Goal: Task Accomplishment & Management: Complete application form

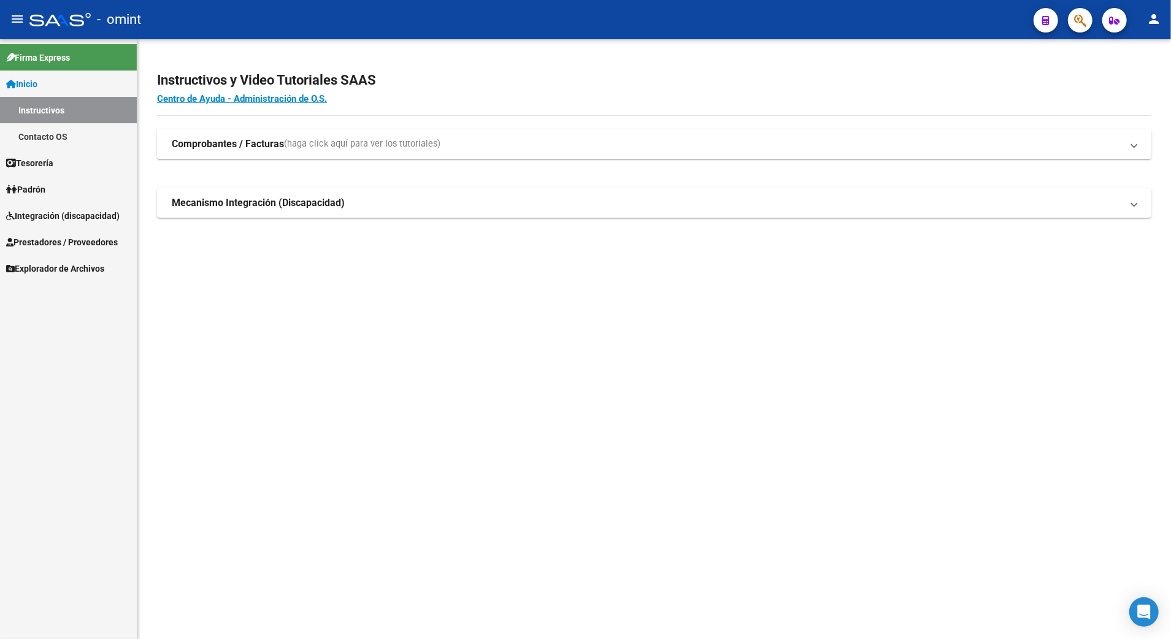
click at [37, 215] on span "Integración (discapacidad)" at bounding box center [62, 215] width 113 height 13
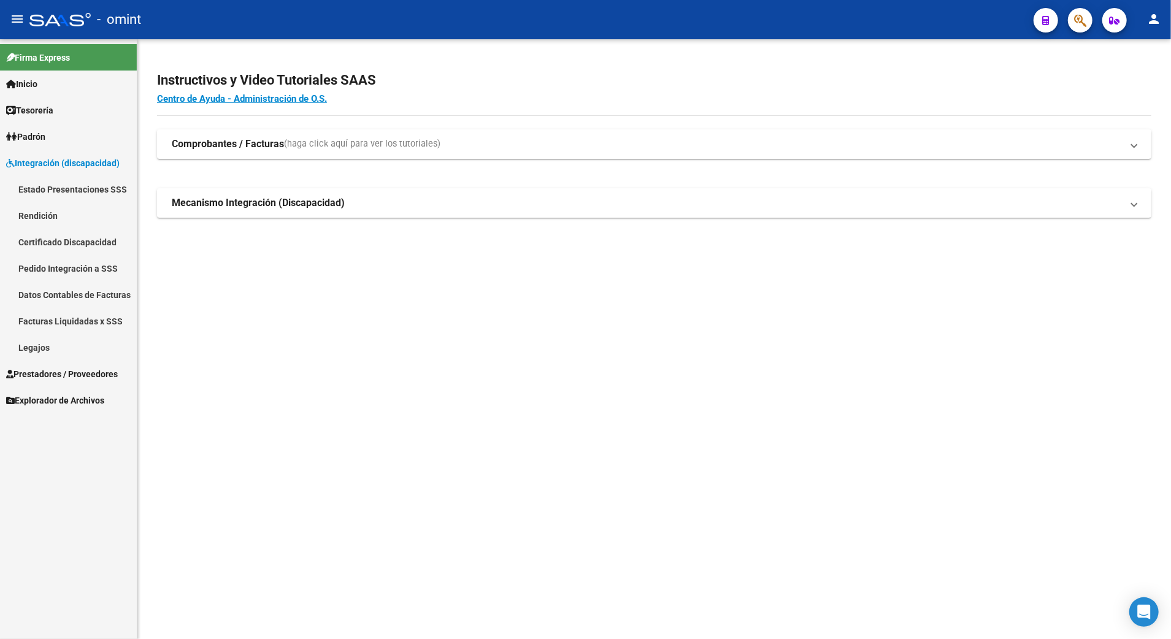
click at [34, 344] on link "Legajos" at bounding box center [68, 347] width 137 height 26
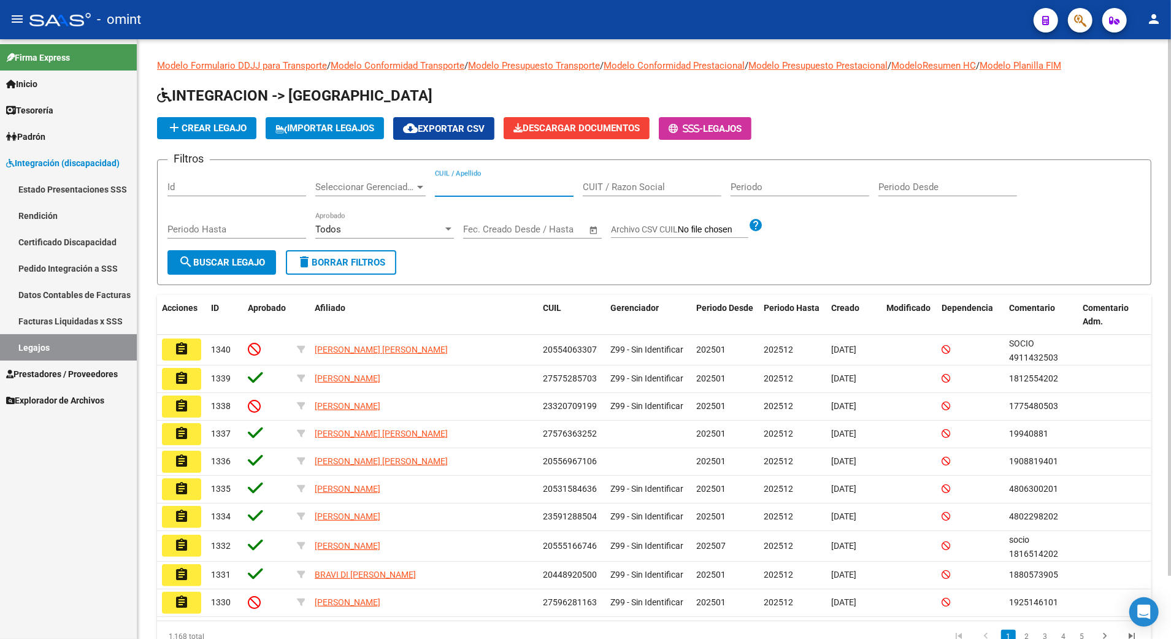
click at [461, 185] on input "CUIL / Apellido" at bounding box center [504, 187] width 139 height 11
paste input "23502040979"
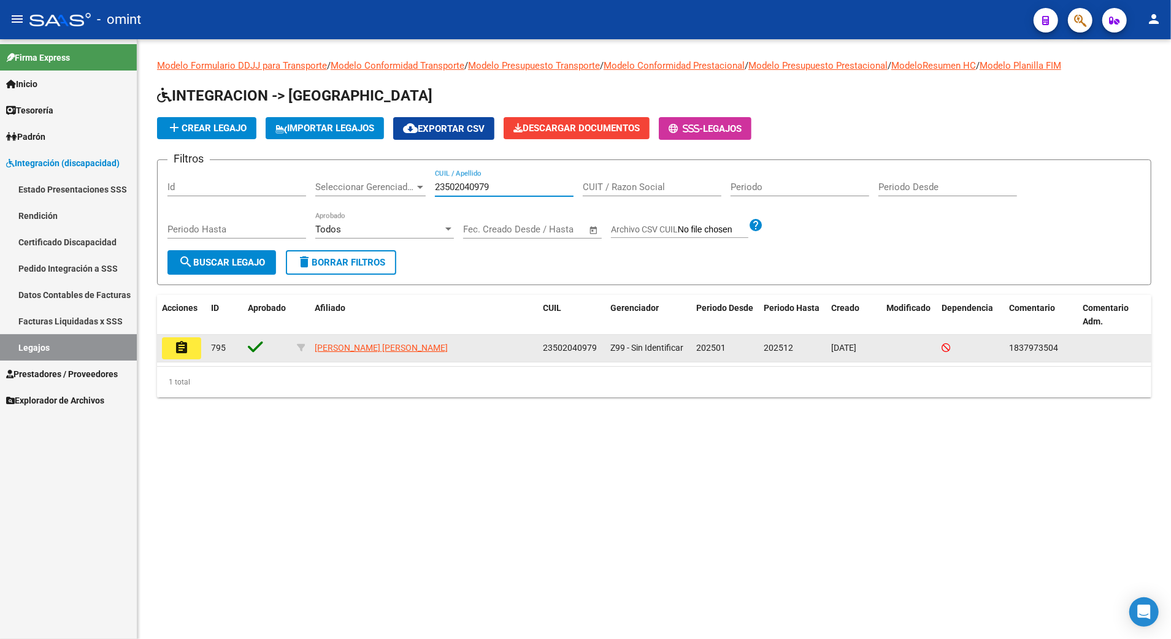
type input "23502040979"
click at [172, 347] on button "assignment" at bounding box center [181, 348] width 39 height 22
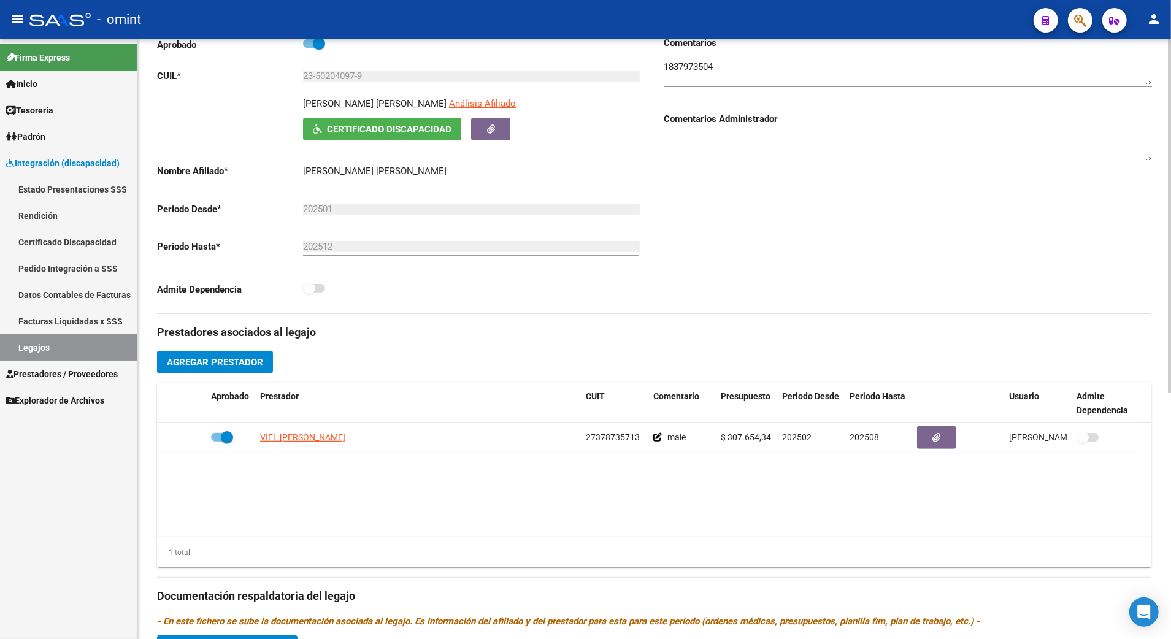
scroll to position [82, 0]
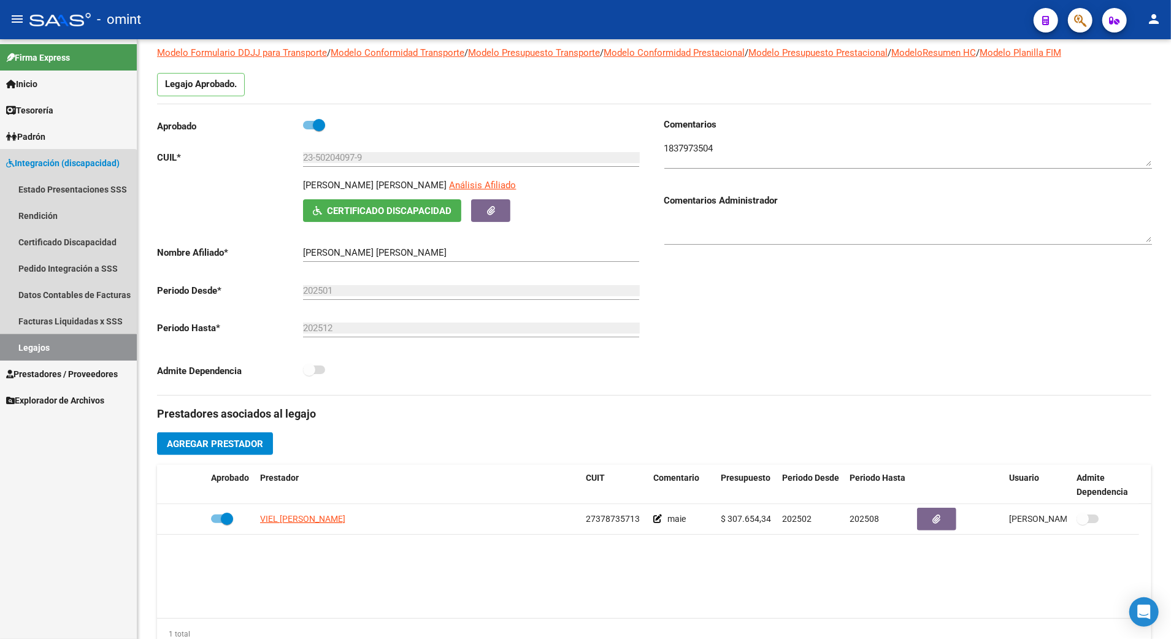
click at [37, 349] on link "Legajos" at bounding box center [68, 347] width 137 height 26
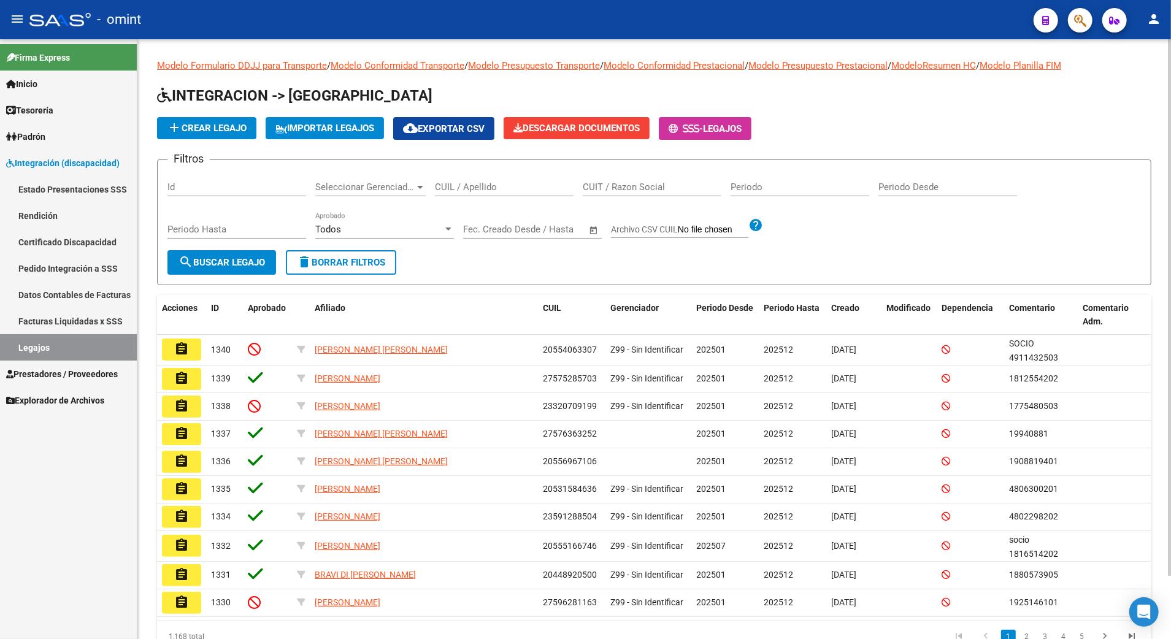
click at [467, 182] on input "CUIL / Apellido" at bounding box center [504, 187] width 139 height 11
paste input "23502040979"
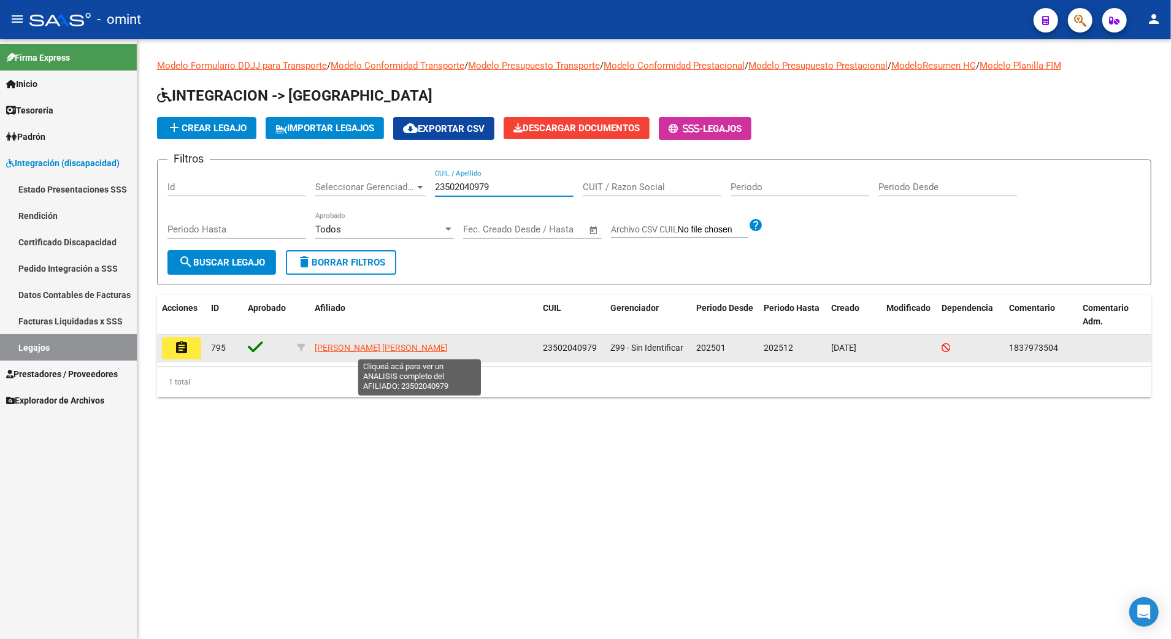
type input "23502040979"
click at [424, 350] on span "[PERSON_NAME] [PERSON_NAME]" at bounding box center [381, 348] width 133 height 10
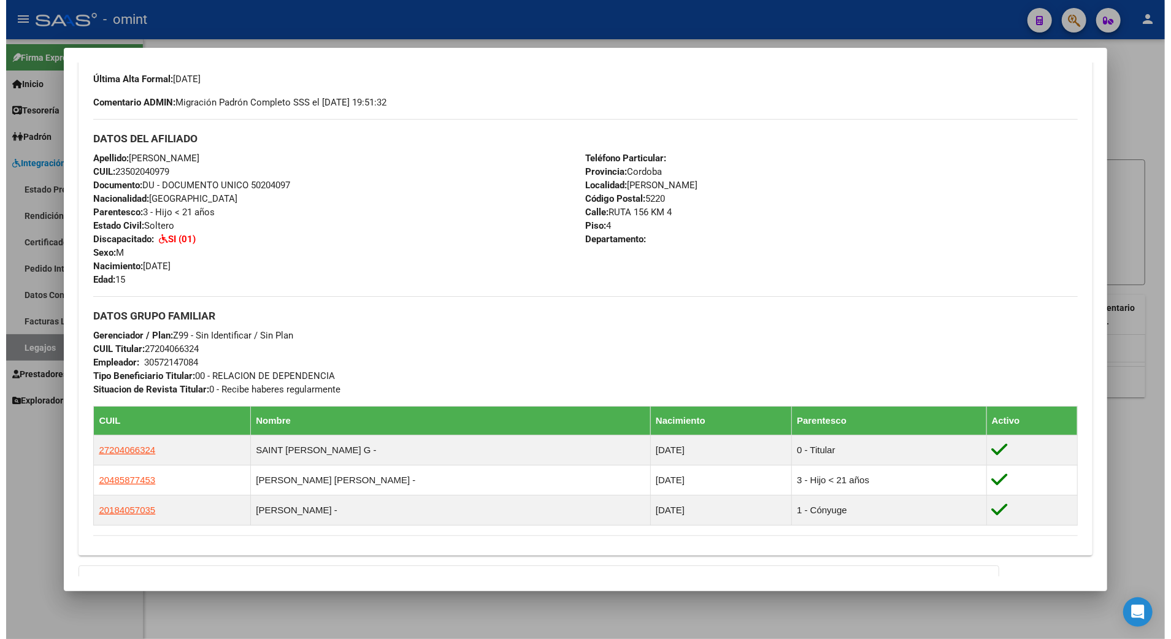
scroll to position [491, 0]
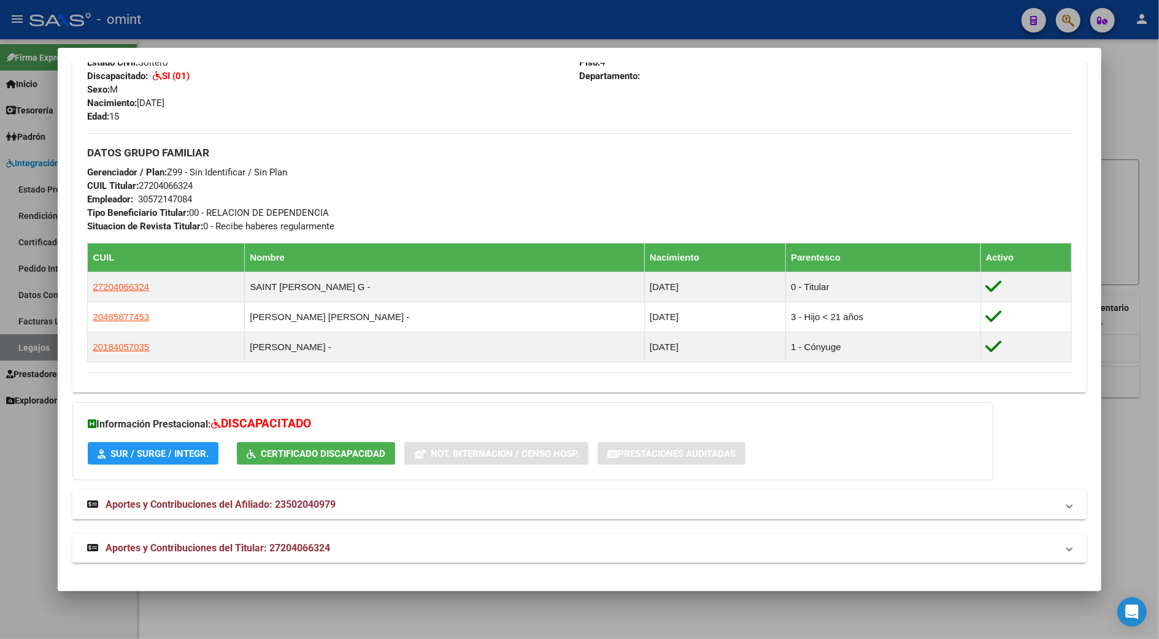
click at [1114, 117] on div at bounding box center [579, 319] width 1159 height 639
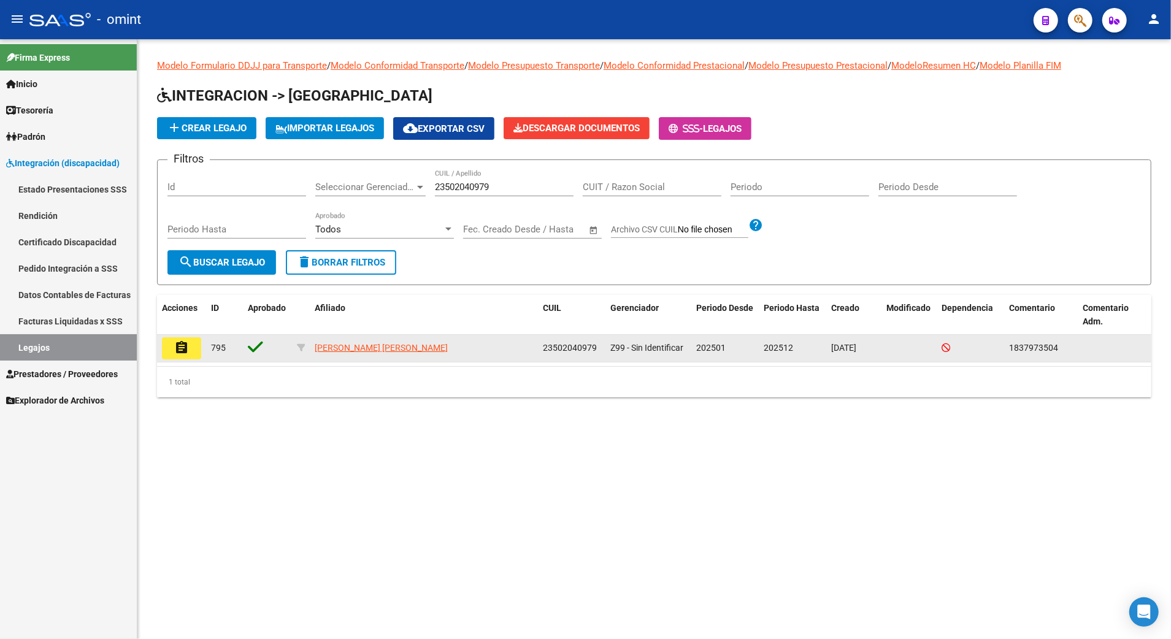
click at [179, 344] on mat-icon "assignment" at bounding box center [181, 347] width 15 height 15
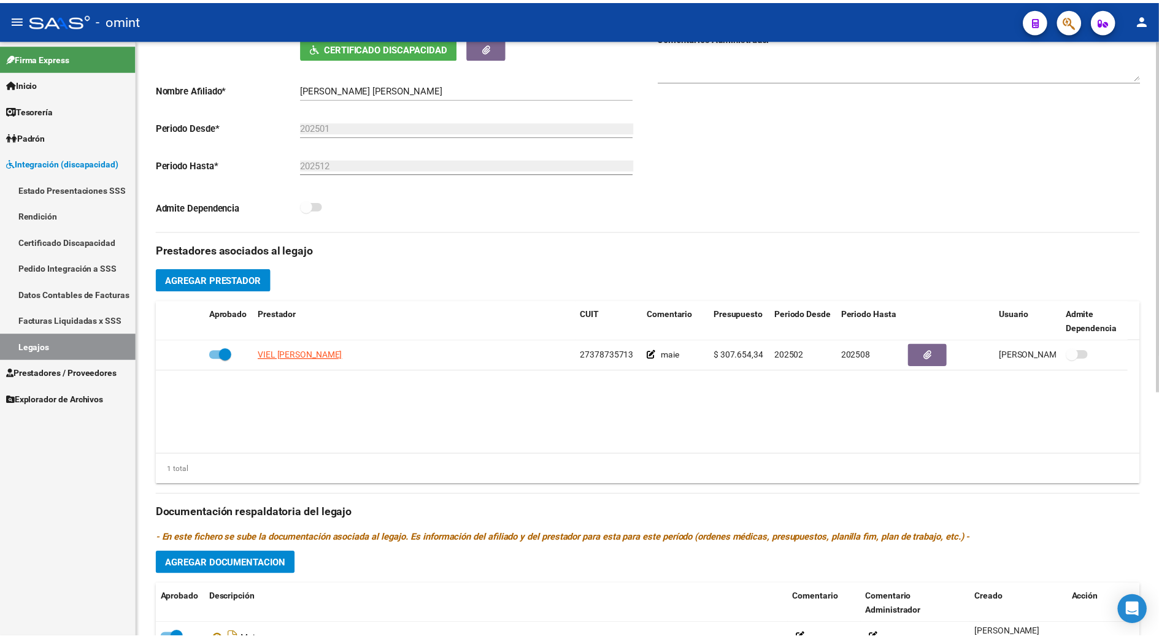
scroll to position [327, 0]
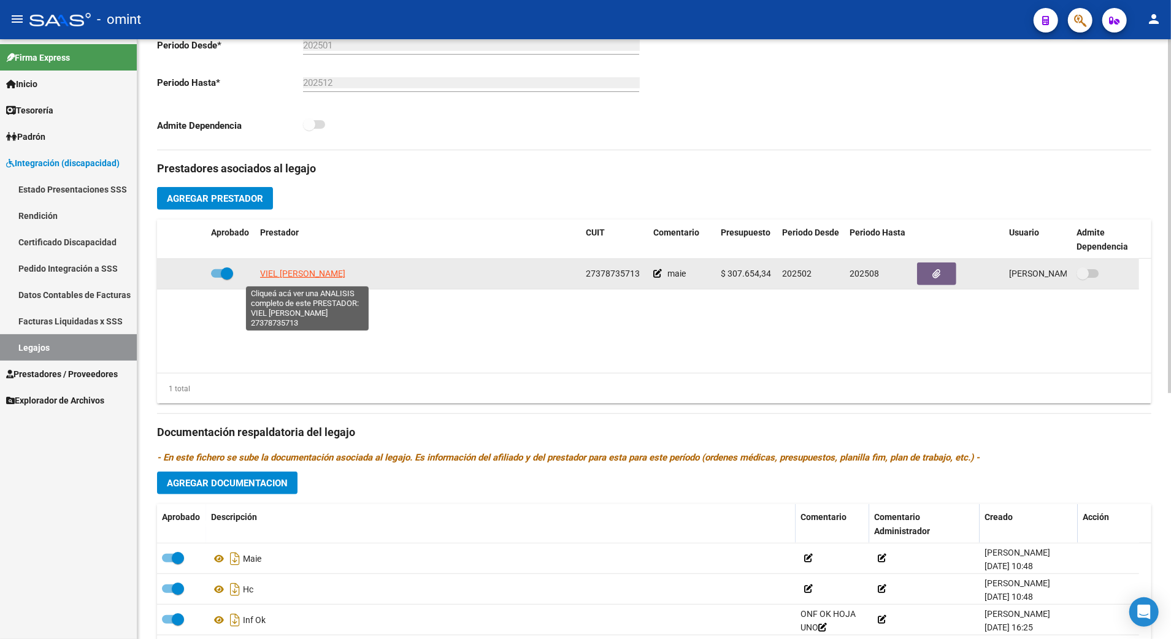
click at [302, 278] on span "VIEL [PERSON_NAME]" at bounding box center [302, 274] width 85 height 10
type textarea "27378735713"
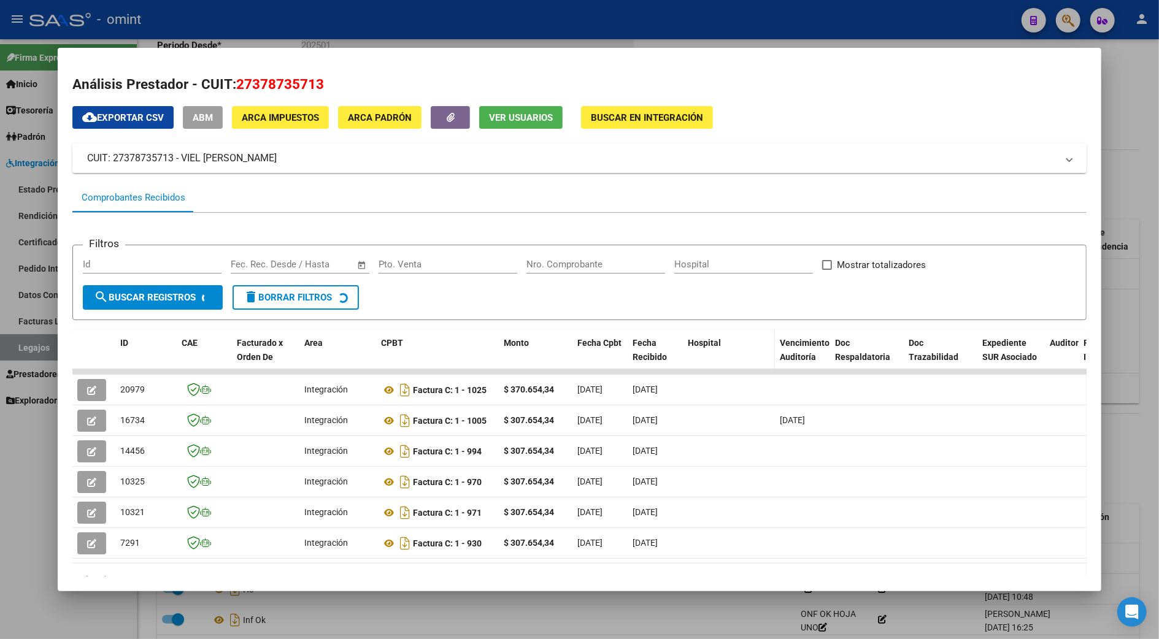
scroll to position [50, 0]
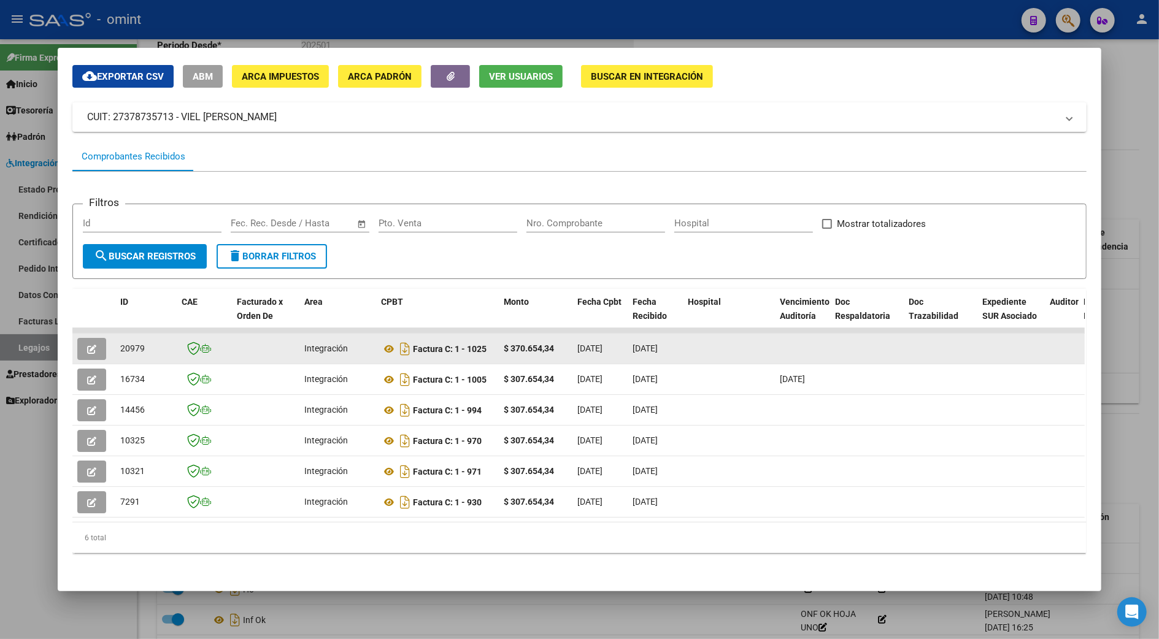
click at [82, 338] on button "button" at bounding box center [91, 349] width 29 height 22
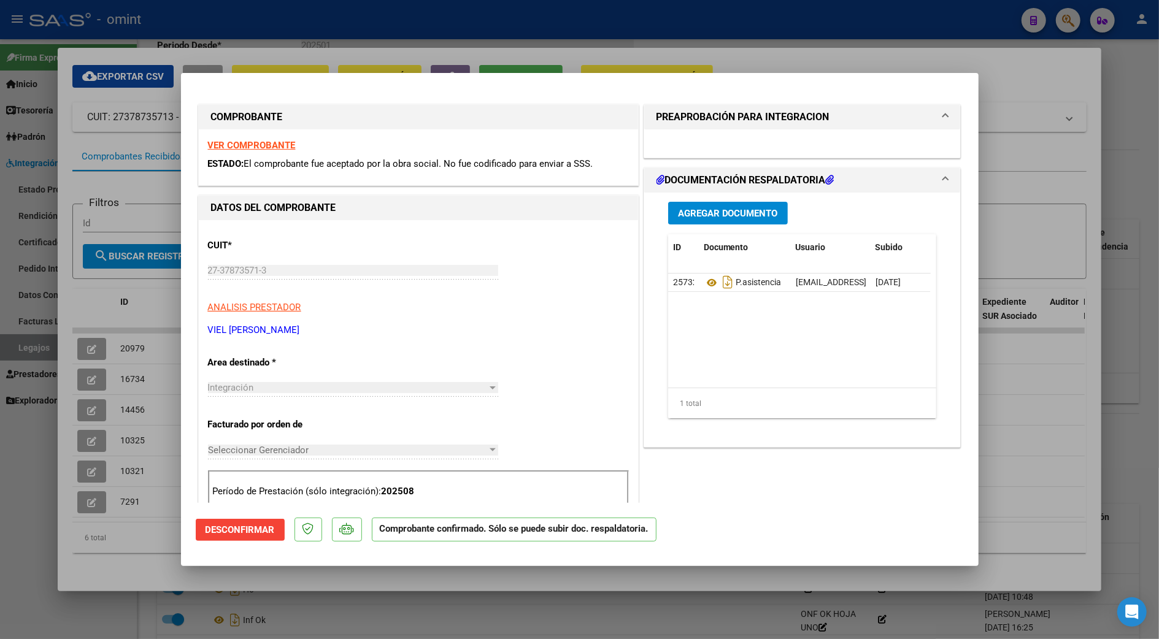
click at [251, 140] on strong "VER COMPROBANTE" at bounding box center [252, 145] width 88 height 11
click at [1021, 63] on div at bounding box center [579, 319] width 1159 height 639
type input "$ 0,00"
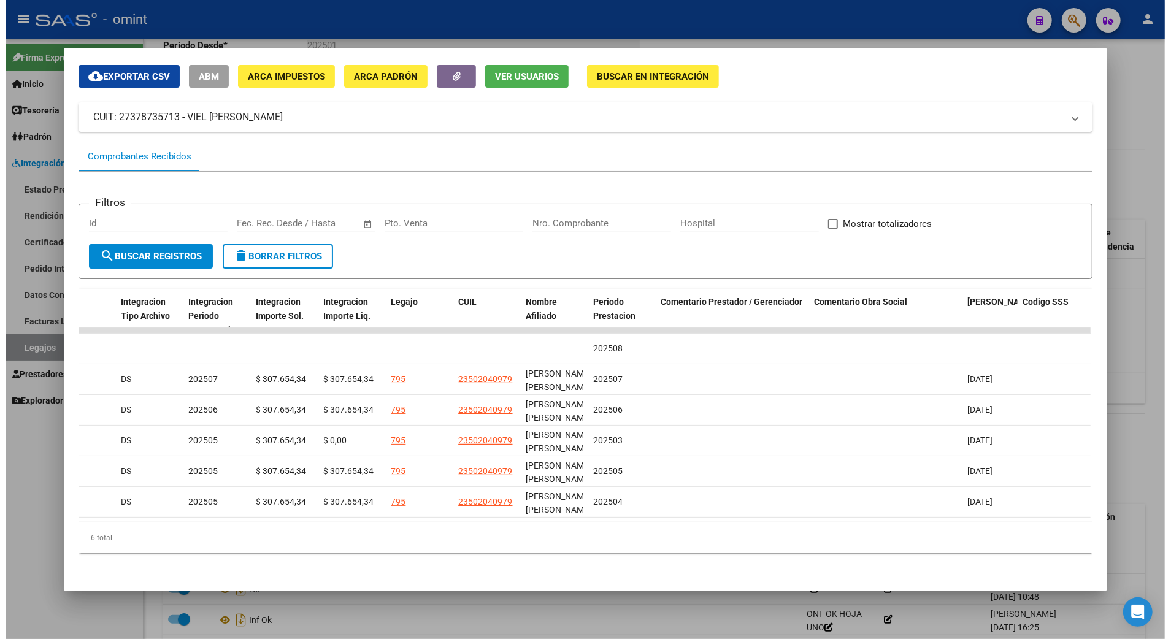
scroll to position [0, 0]
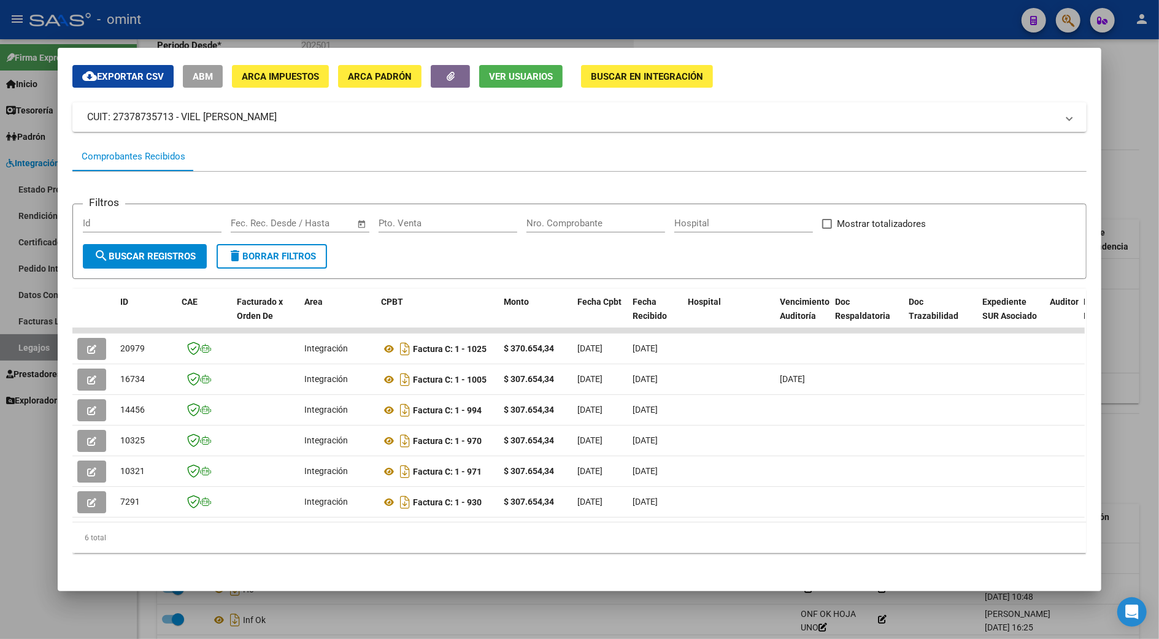
click at [1114, 159] on div at bounding box center [579, 319] width 1159 height 639
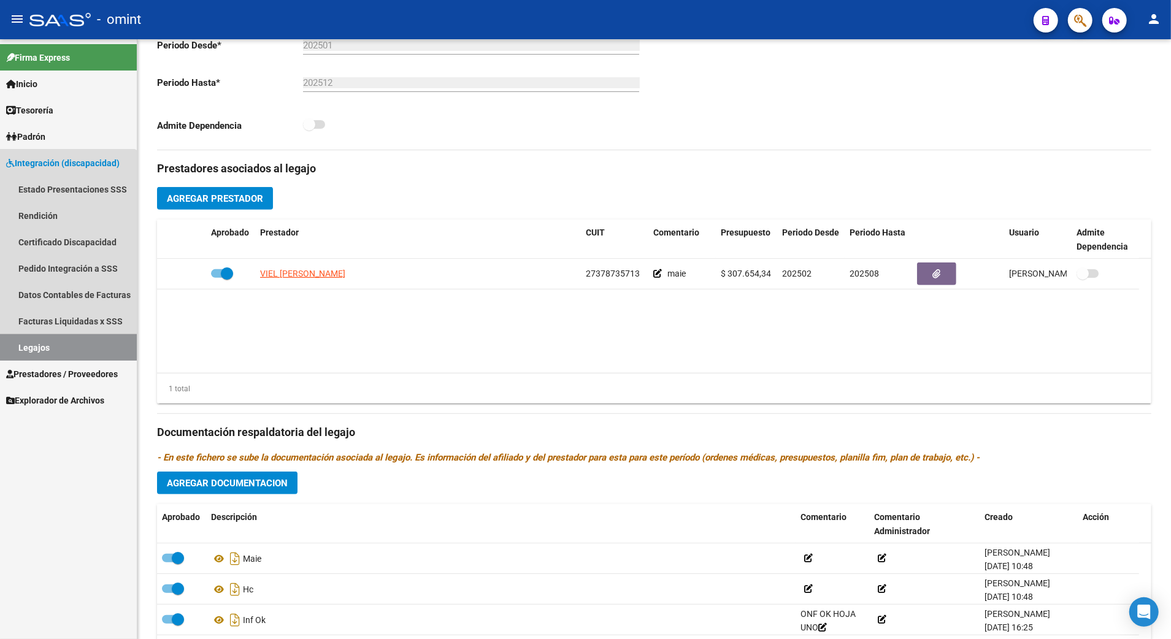
click at [32, 342] on link "Legajos" at bounding box center [68, 347] width 137 height 26
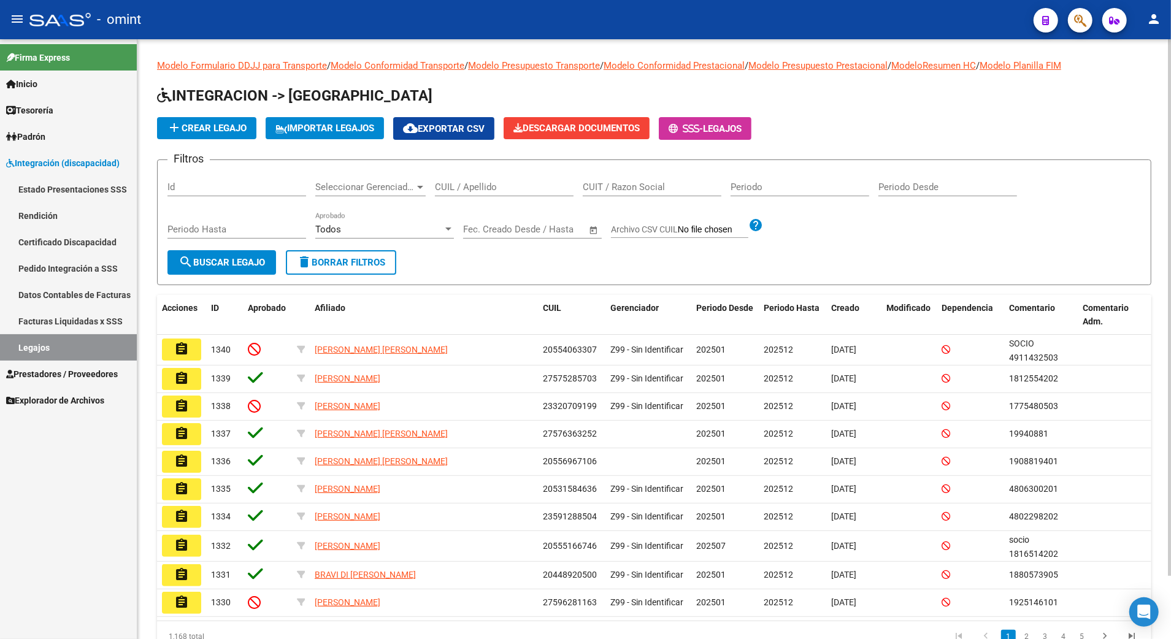
click at [486, 180] on div "CUIL / Apellido" at bounding box center [504, 183] width 139 height 26
paste input "20587858356"
type input "20587858356"
click at [215, 253] on button "search Buscar Legajo" at bounding box center [221, 262] width 109 height 25
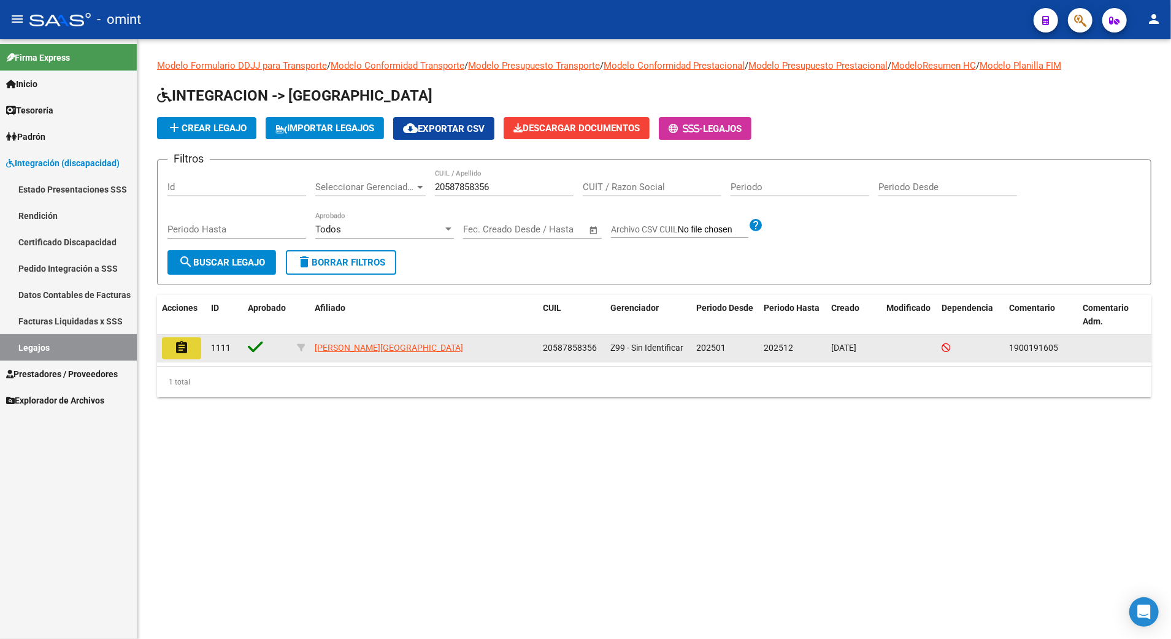
click at [189, 353] on button "assignment" at bounding box center [181, 348] width 39 height 22
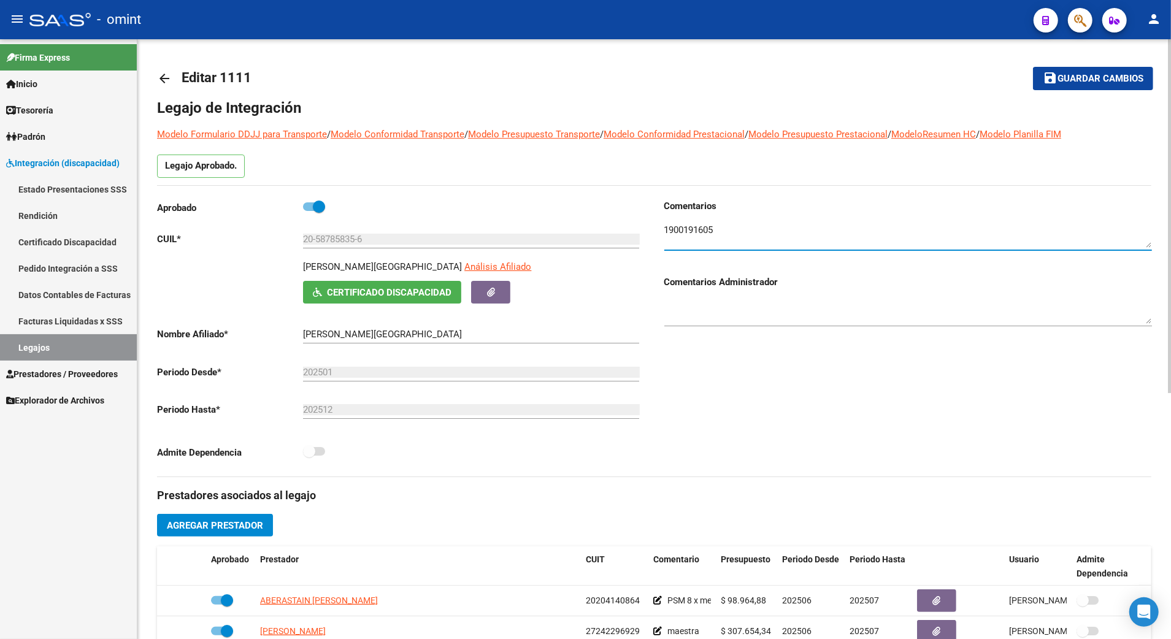
drag, startPoint x: 709, startPoint y: 231, endPoint x: 662, endPoint y: 234, distance: 46.7
click at [654, 234] on div "Comentarios Comentarios Administrador" at bounding box center [902, 337] width 497 height 277
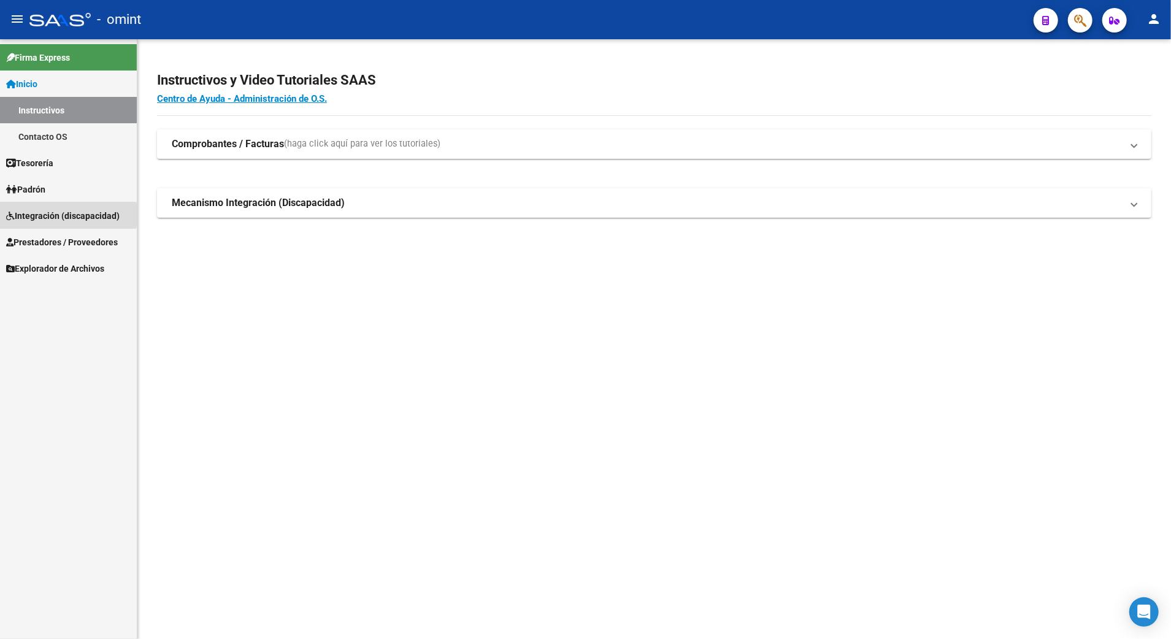
click at [35, 215] on span "Integración (discapacidad)" at bounding box center [62, 215] width 113 height 13
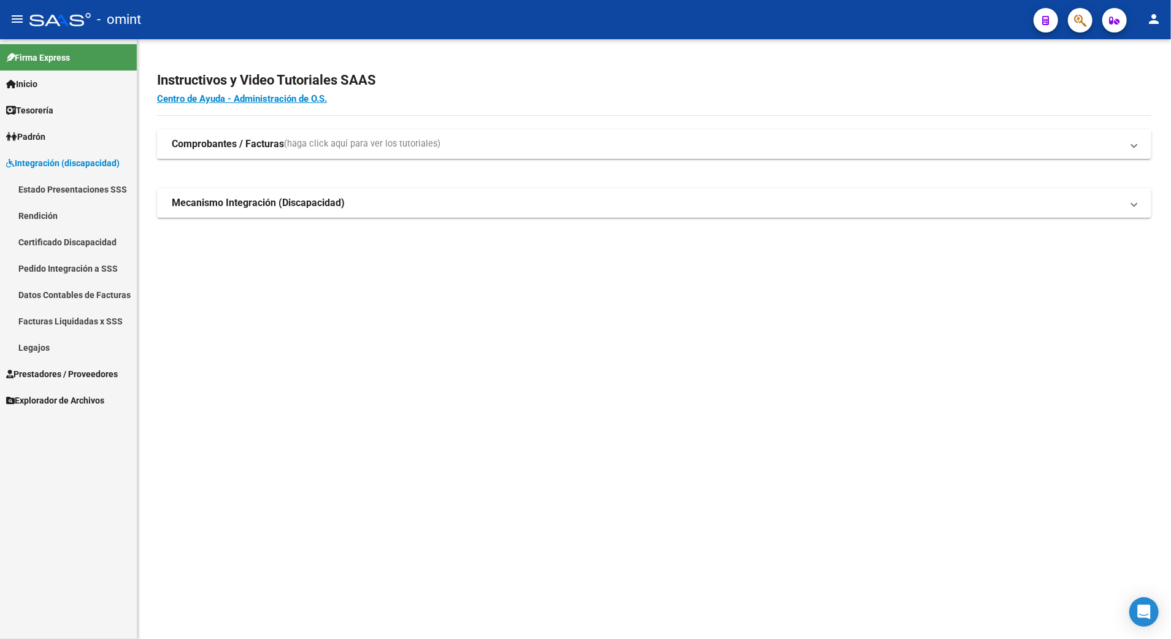
click at [48, 364] on link "Prestadores / Proveedores" at bounding box center [68, 374] width 137 height 26
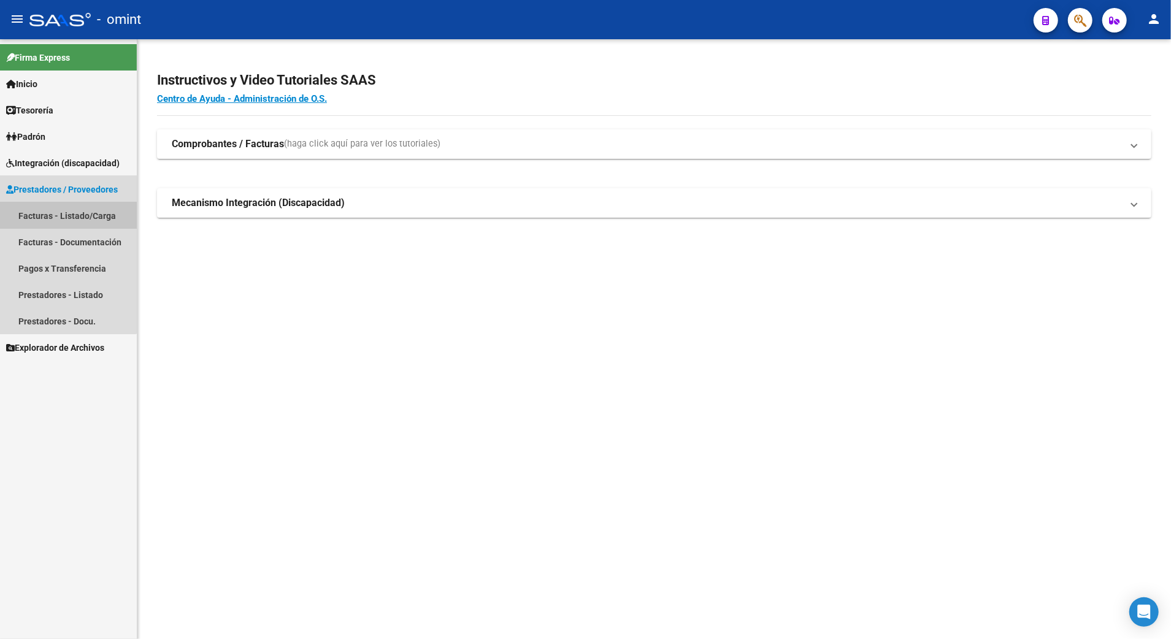
click at [43, 214] on link "Facturas - Listado/Carga" at bounding box center [68, 215] width 137 height 26
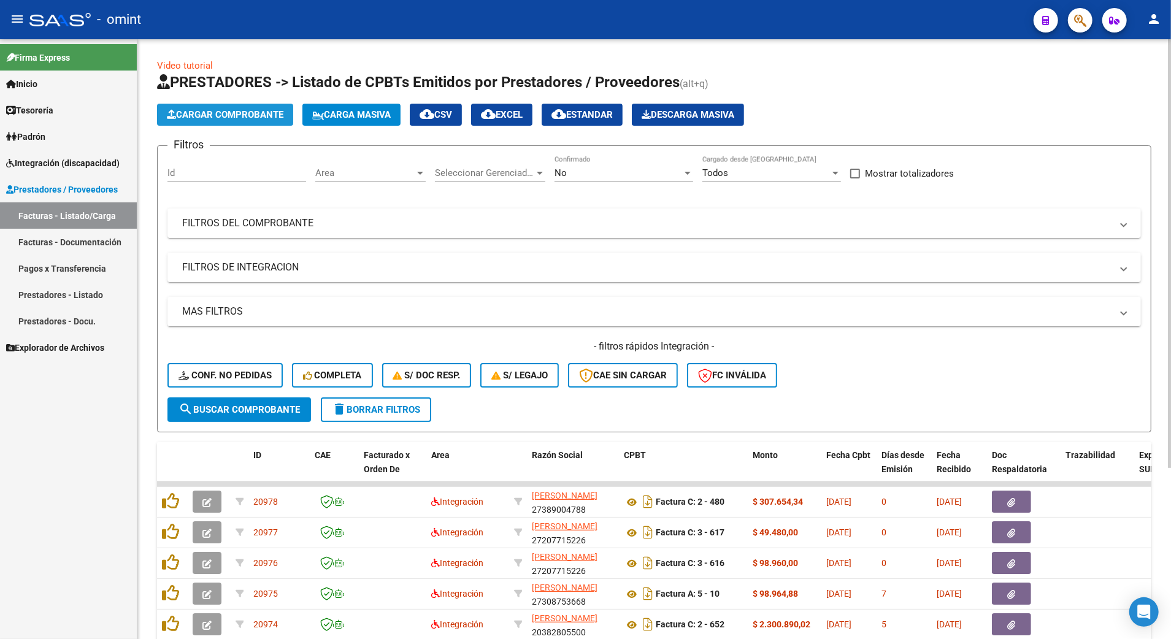
click at [227, 114] on span "Cargar Comprobante" at bounding box center [225, 114] width 117 height 11
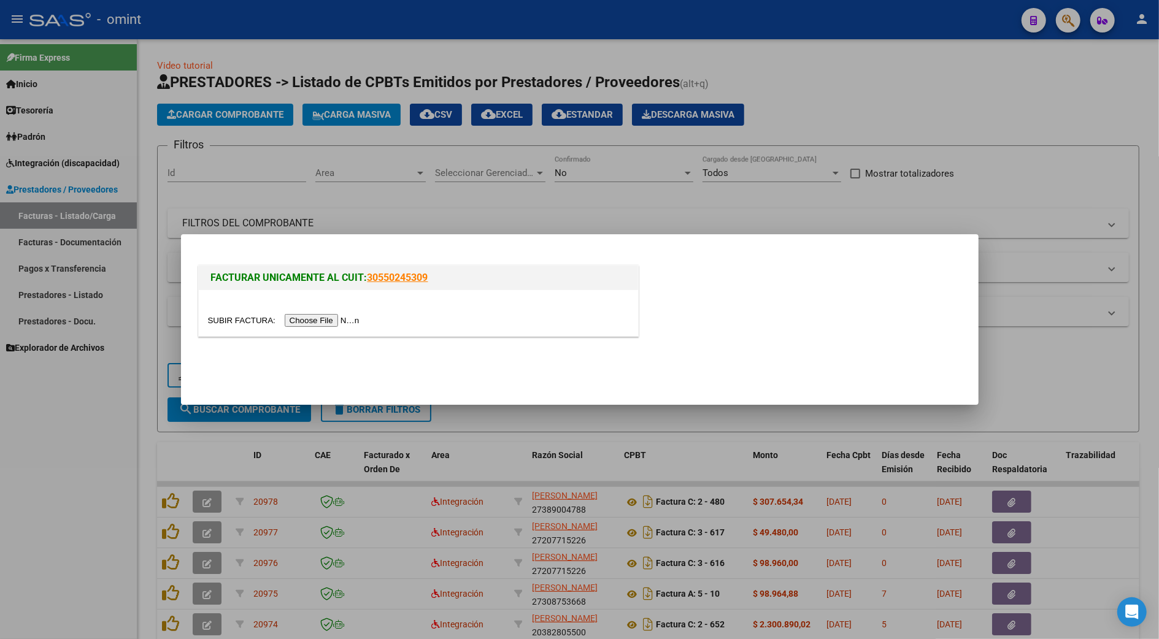
click at [321, 315] on input "file" at bounding box center [285, 320] width 155 height 13
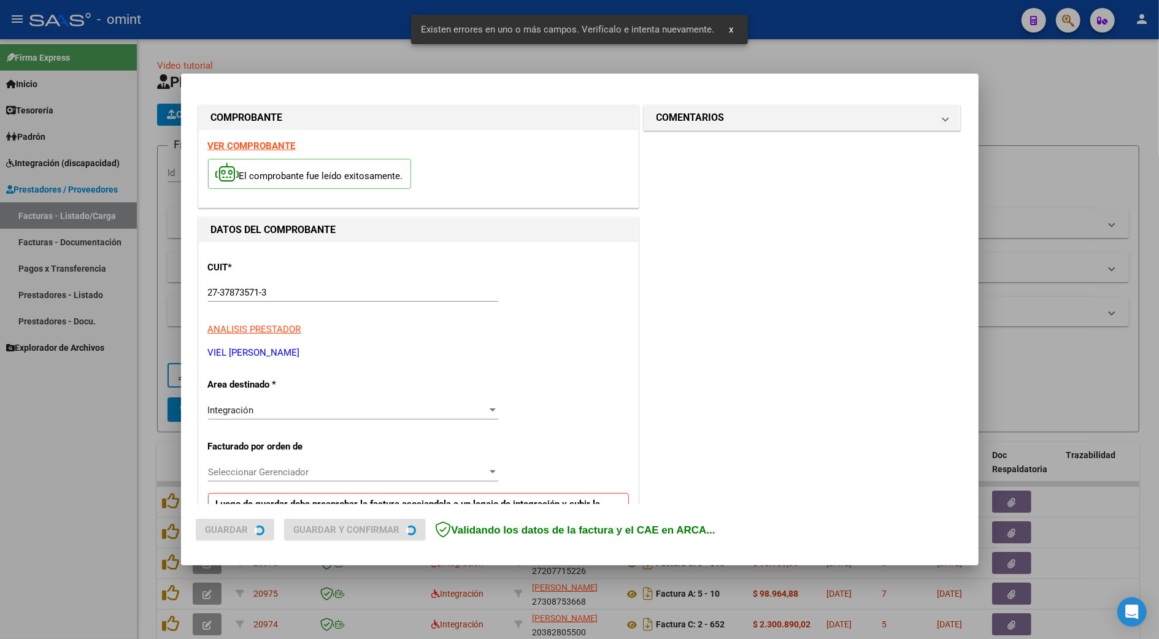
scroll to position [283, 0]
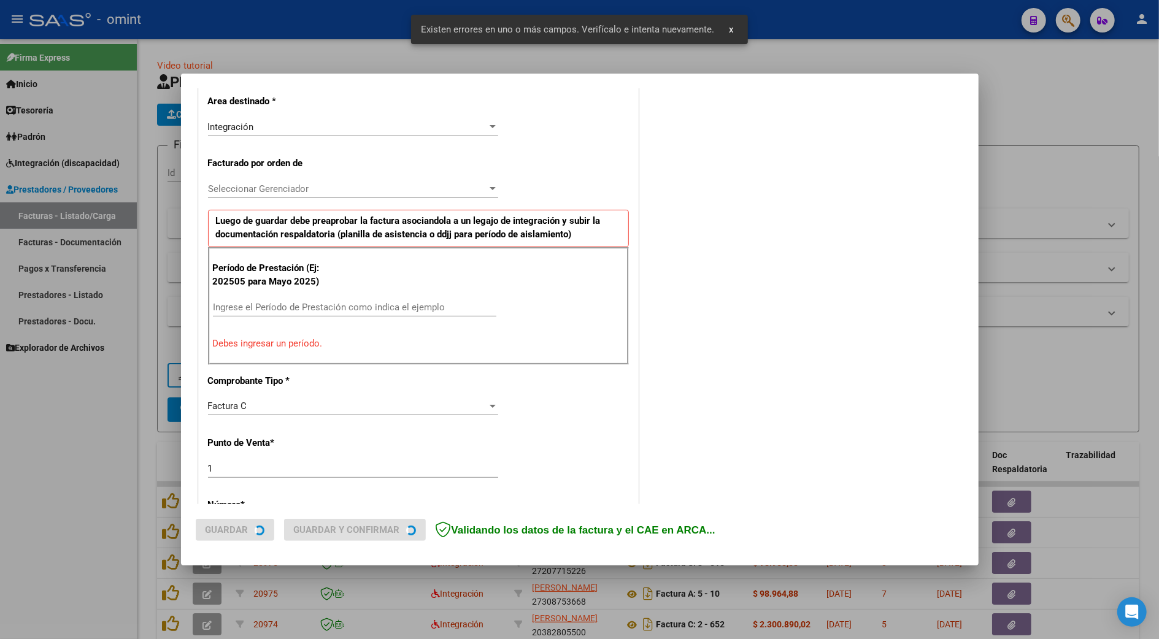
click at [221, 312] on input "Ingrese el Período de Prestación como indica el ejemplo" at bounding box center [354, 307] width 283 height 11
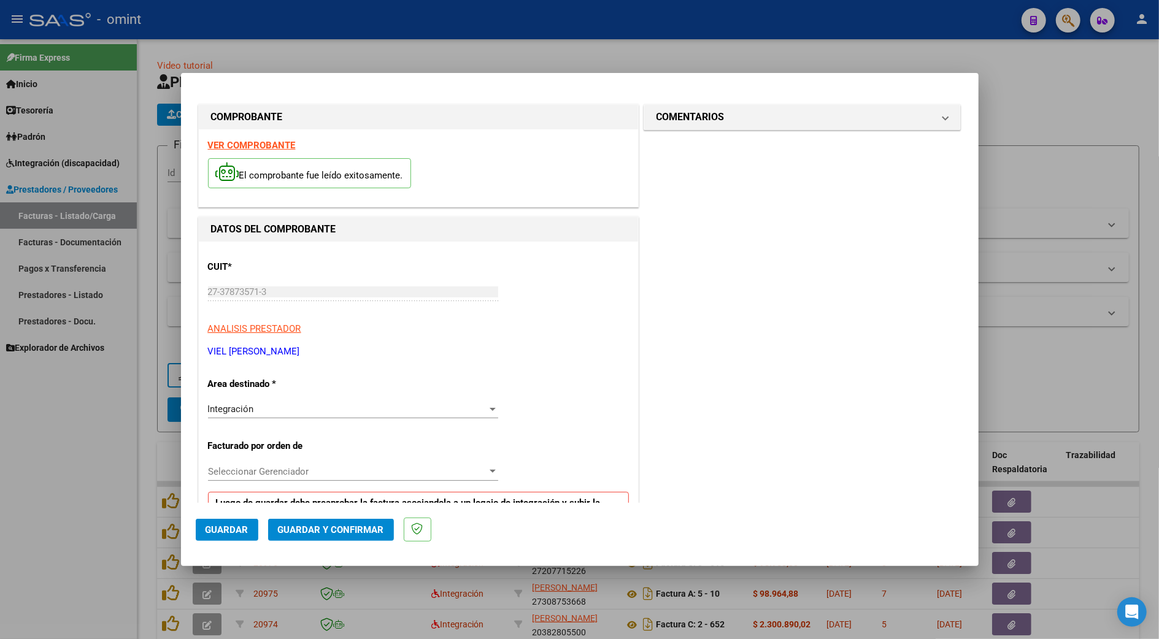
scroll to position [163, 0]
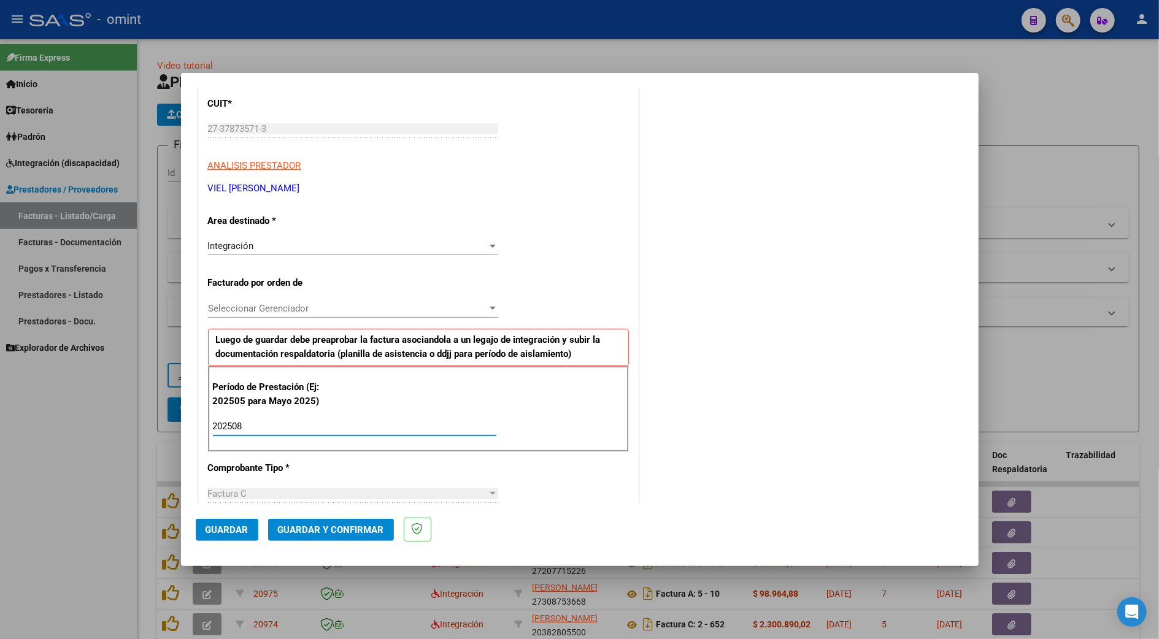
type input "202508"
click at [310, 535] on button "Guardar y Confirmar" at bounding box center [331, 530] width 126 height 22
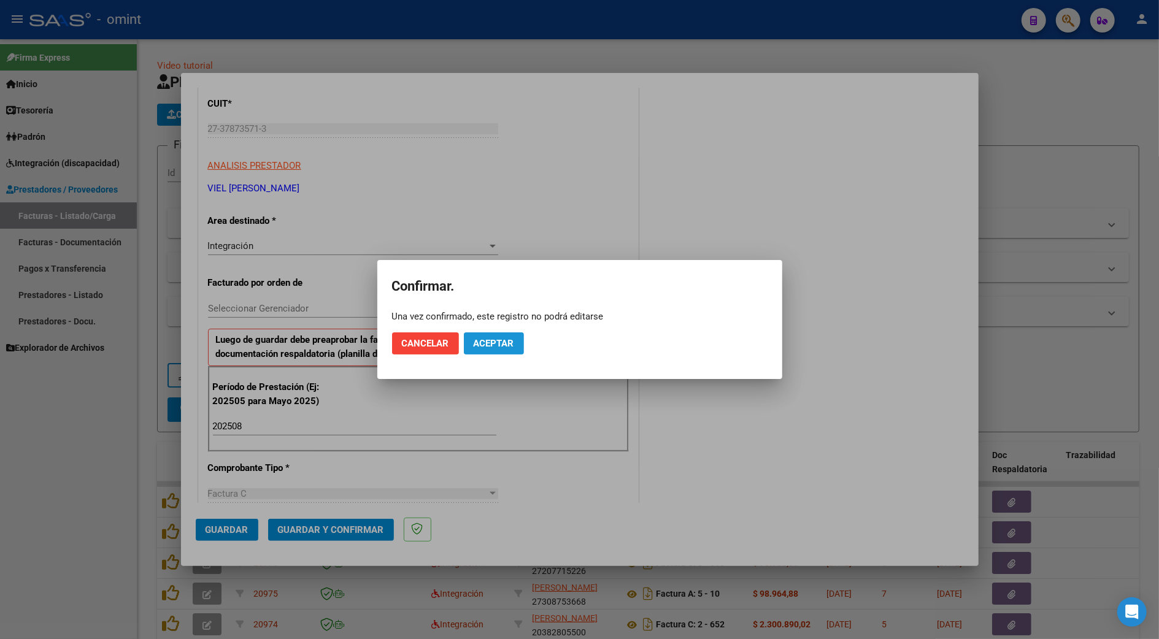
click at [508, 347] on span "Aceptar" at bounding box center [493, 343] width 40 height 11
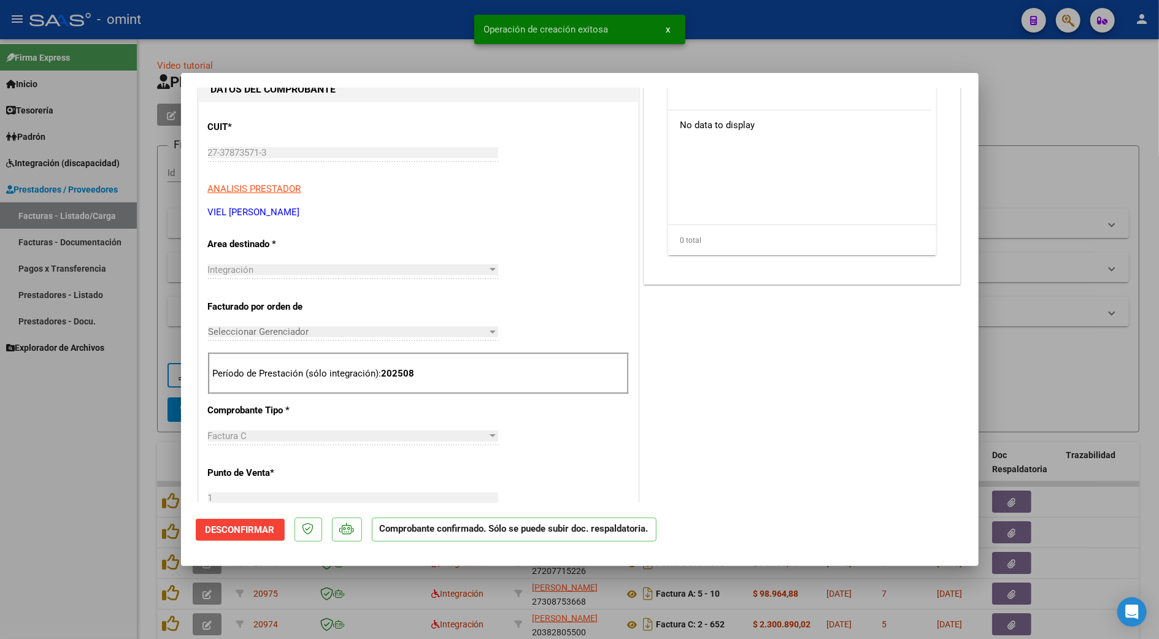
scroll to position [0, 0]
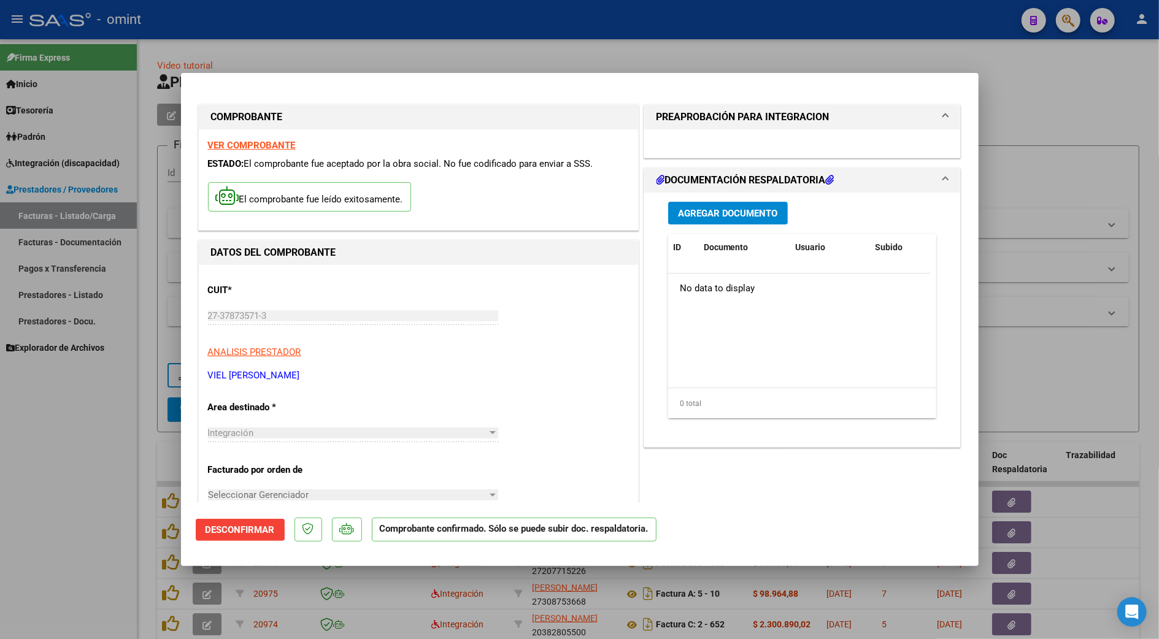
click at [705, 212] on span "Agregar Documento" at bounding box center [728, 213] width 100 height 11
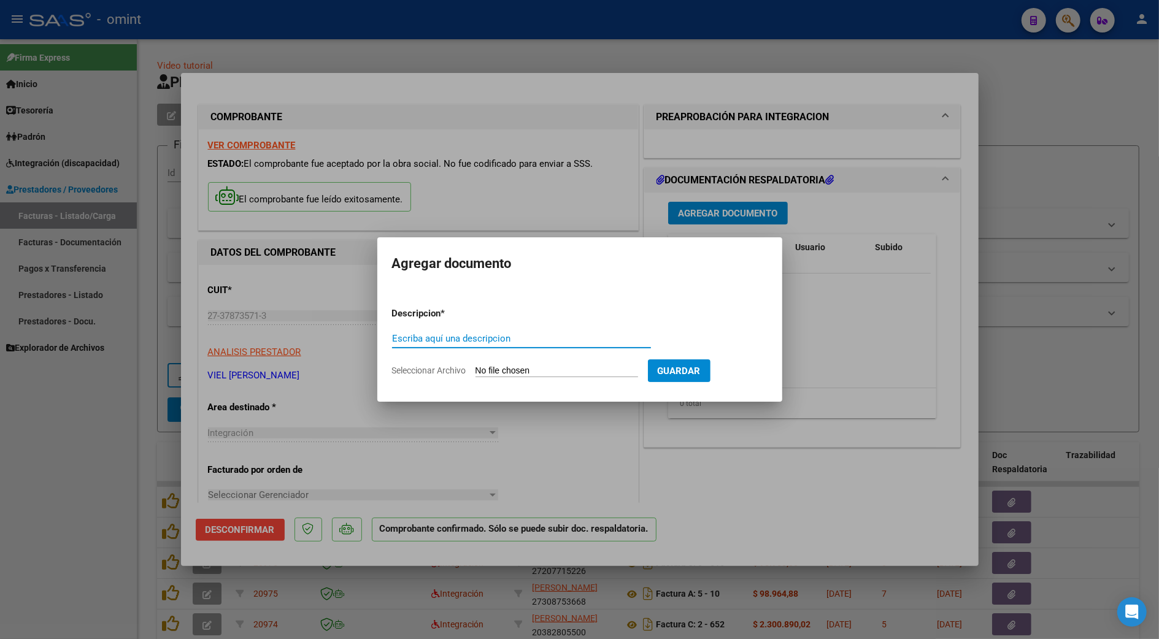
click at [526, 368] on input "Seleccionar Archivo" at bounding box center [556, 372] width 163 height 12
type input "C:\fakepath\PA_27378735713_011_00001_00001025.pdf"
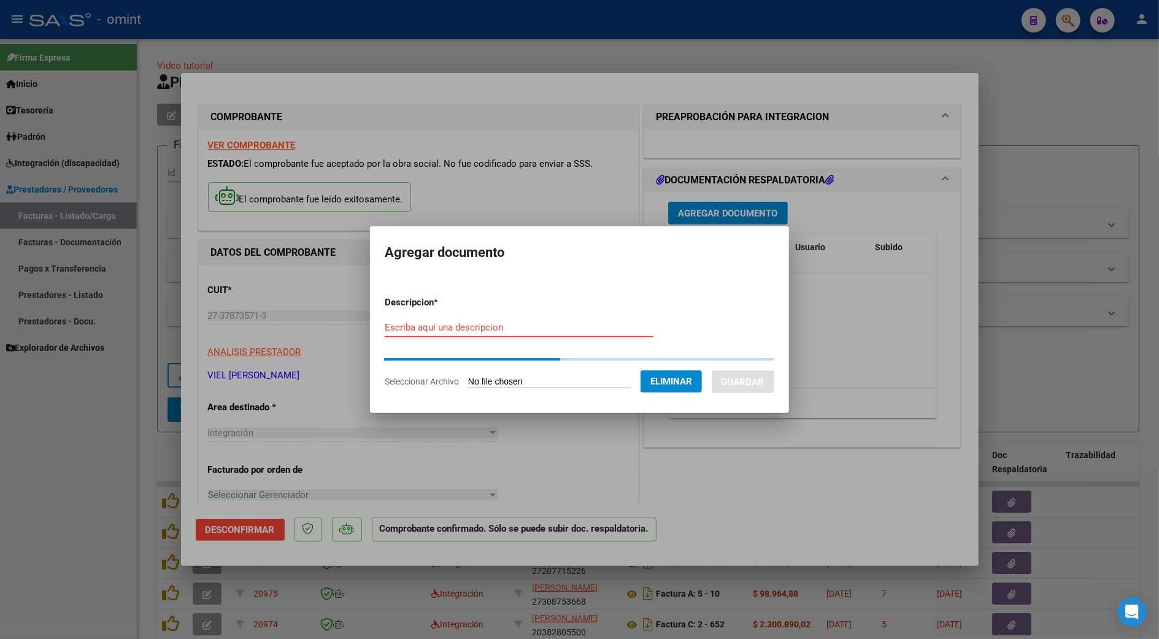
click at [393, 322] on form "Descripcion * Escriba aquí una descripcion Seleccionar Archivo Eliminar Guardar" at bounding box center [579, 342] width 389 height 112
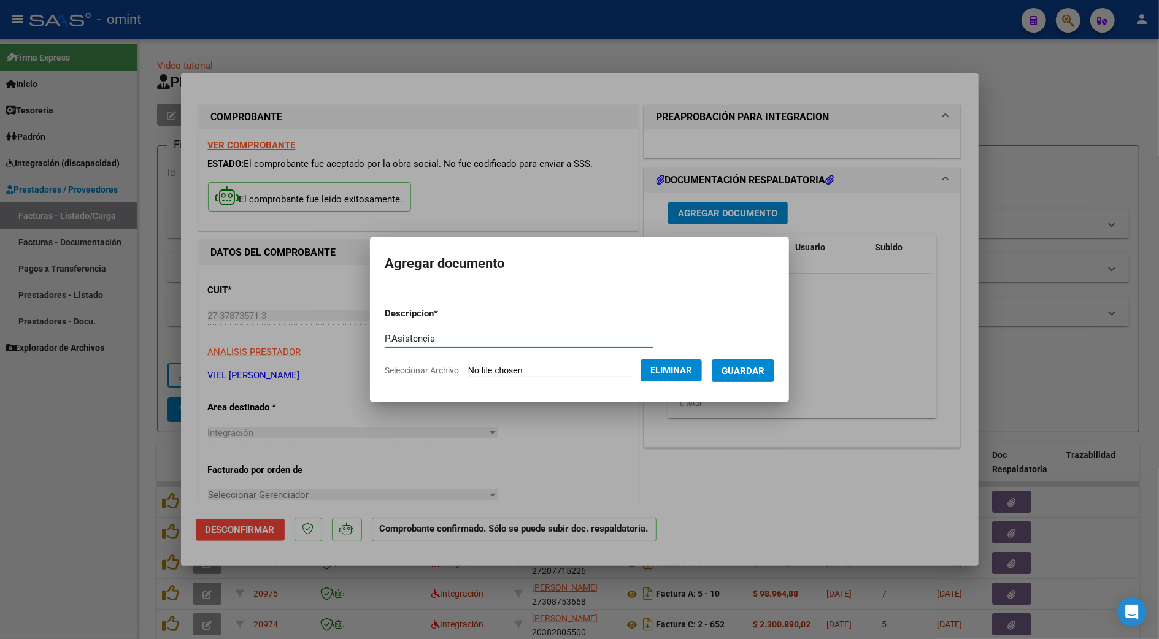
type input "P.Asistencia"
click at [764, 369] on span "Guardar" at bounding box center [742, 371] width 43 height 11
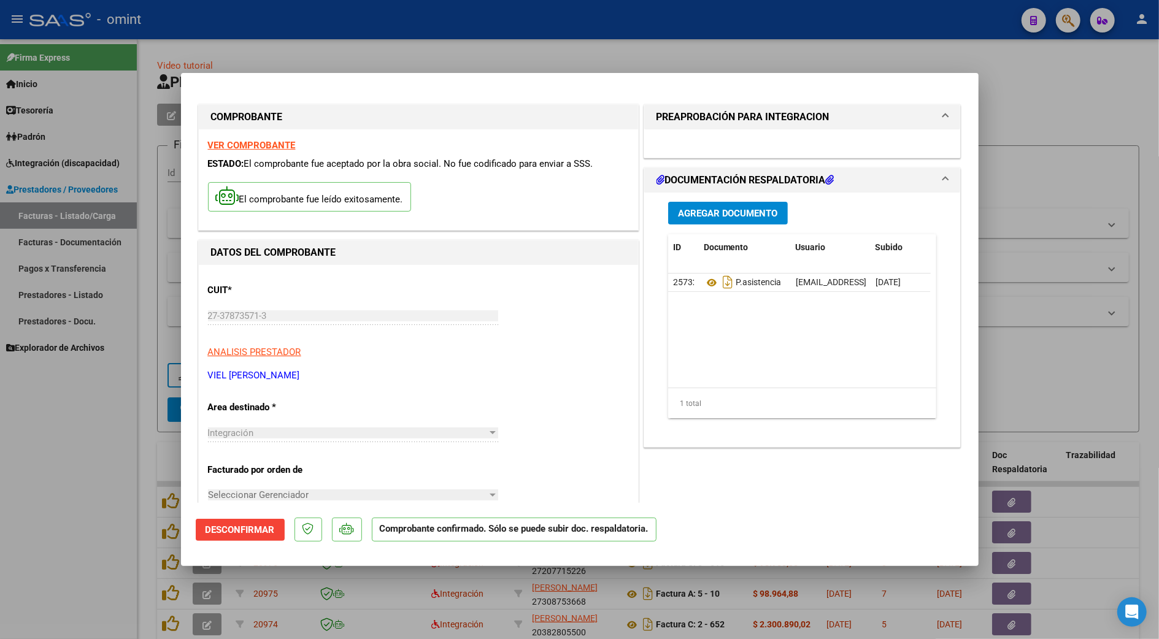
click at [1089, 102] on div at bounding box center [579, 319] width 1159 height 639
type input "$ 0,00"
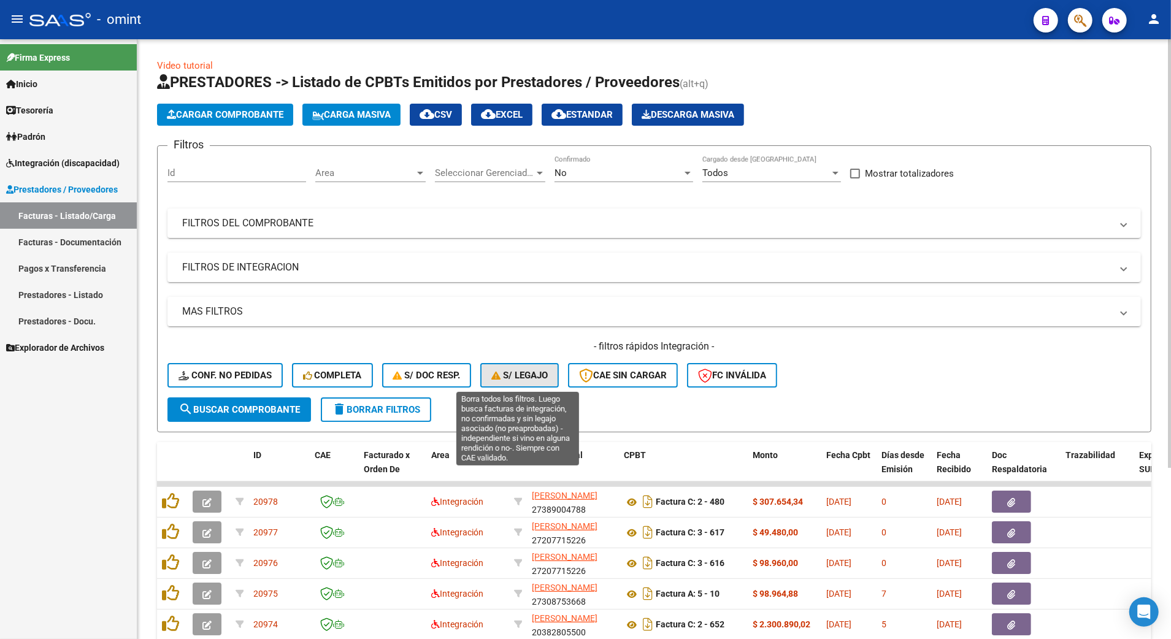
click at [481, 371] on button "S/ legajo" at bounding box center [519, 375] width 79 height 25
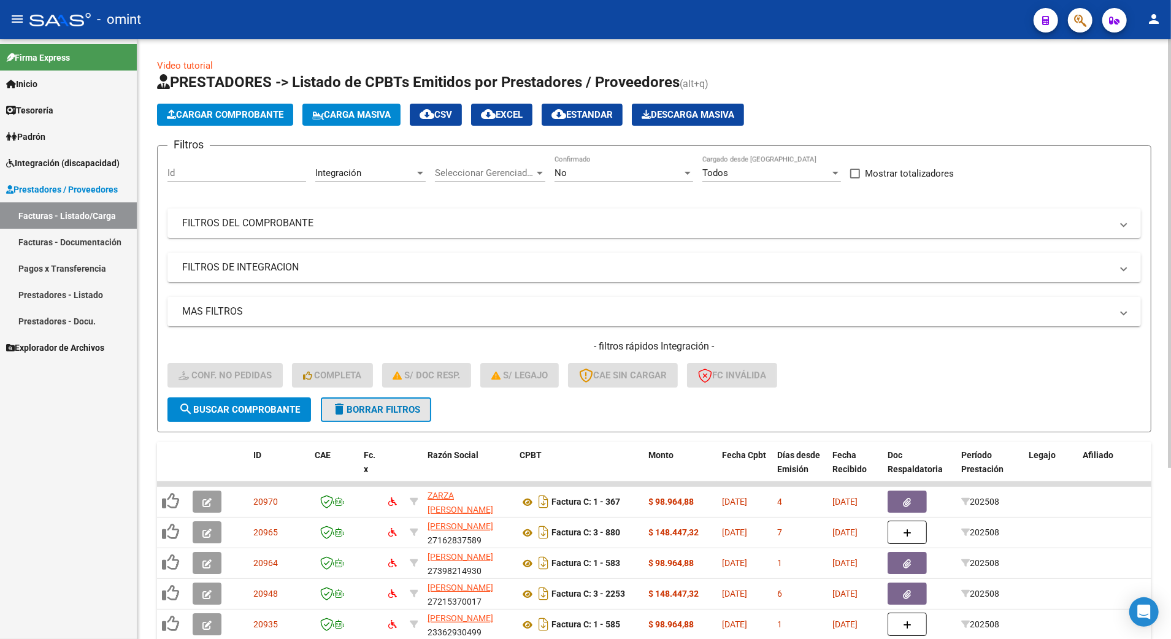
click at [368, 404] on span "delete Borrar Filtros" at bounding box center [376, 409] width 88 height 11
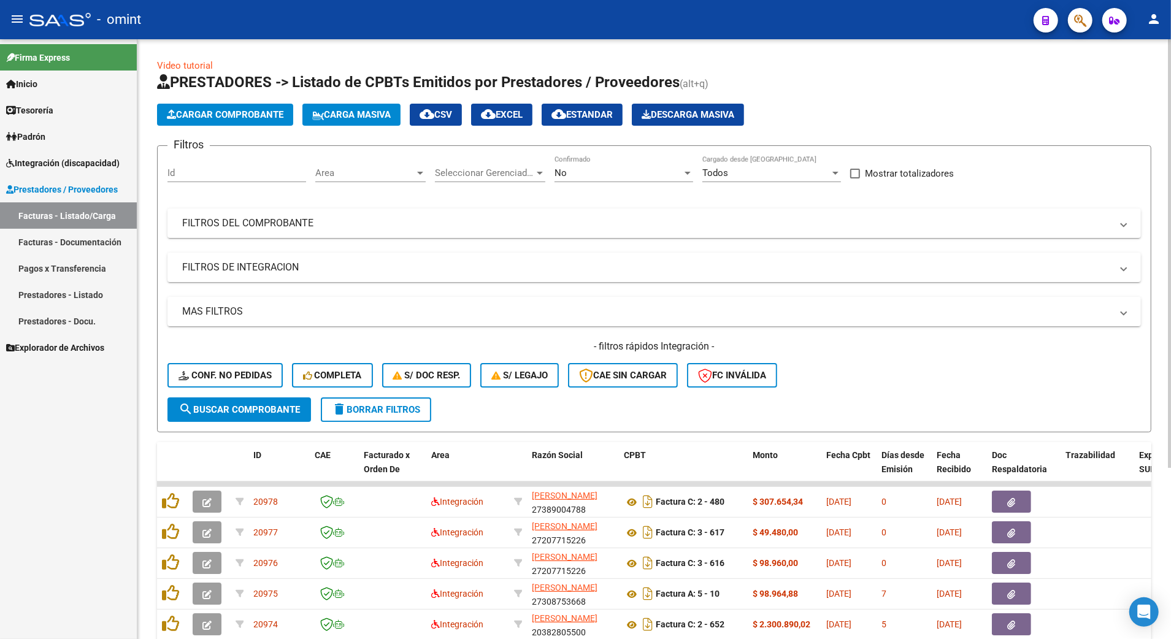
click at [580, 172] on div "No" at bounding box center [618, 172] width 128 height 11
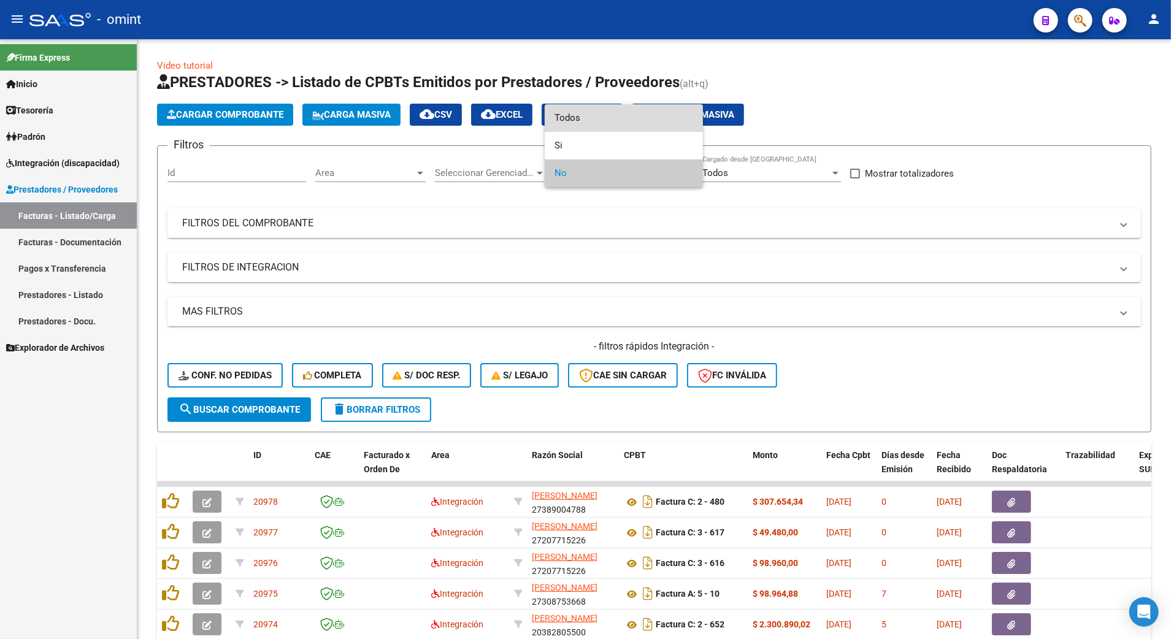
click at [565, 116] on span "Todos" at bounding box center [623, 118] width 139 height 28
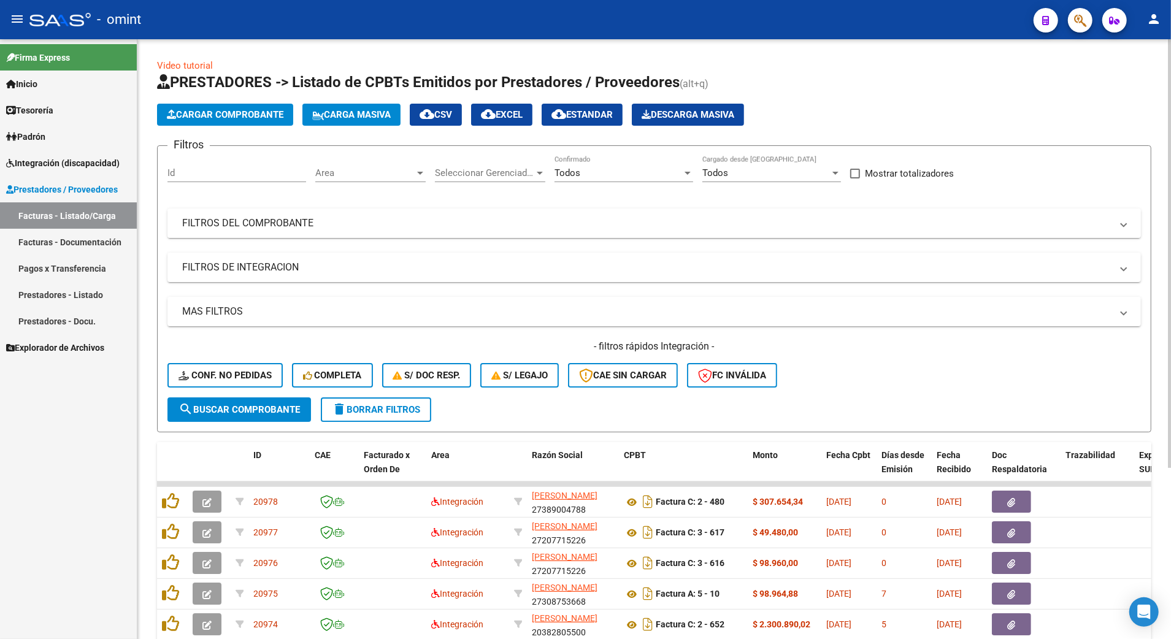
click at [227, 227] on mat-panel-title "FILTROS DEL COMPROBANTE" at bounding box center [646, 223] width 929 height 13
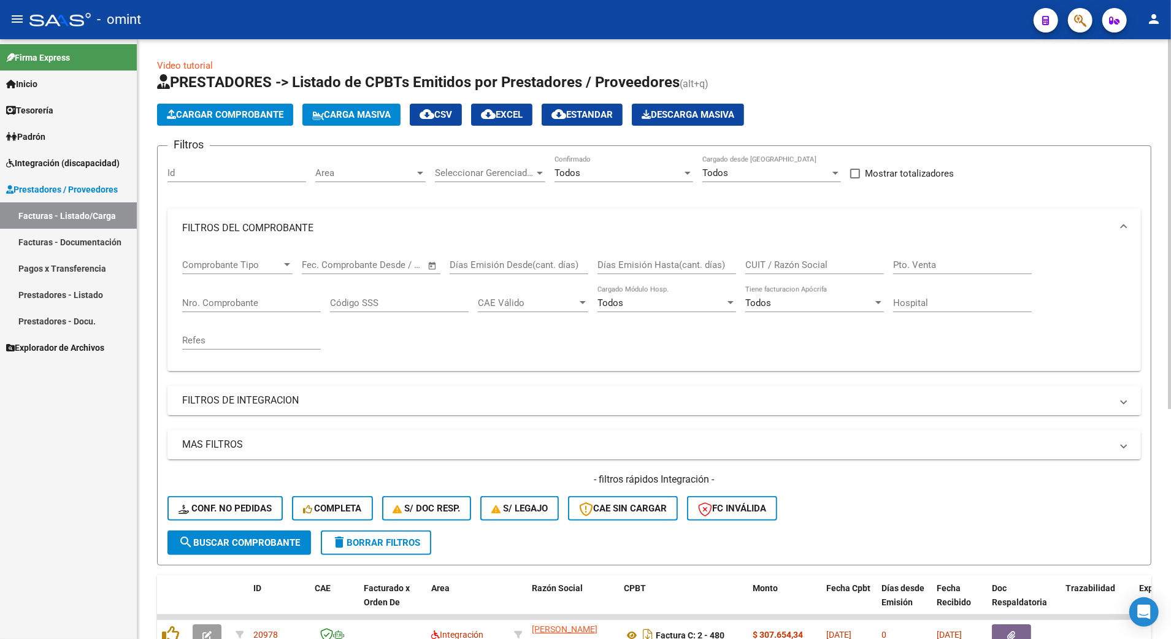
click at [312, 405] on mat-panel-title "FILTROS DE INTEGRACION" at bounding box center [646, 400] width 929 height 13
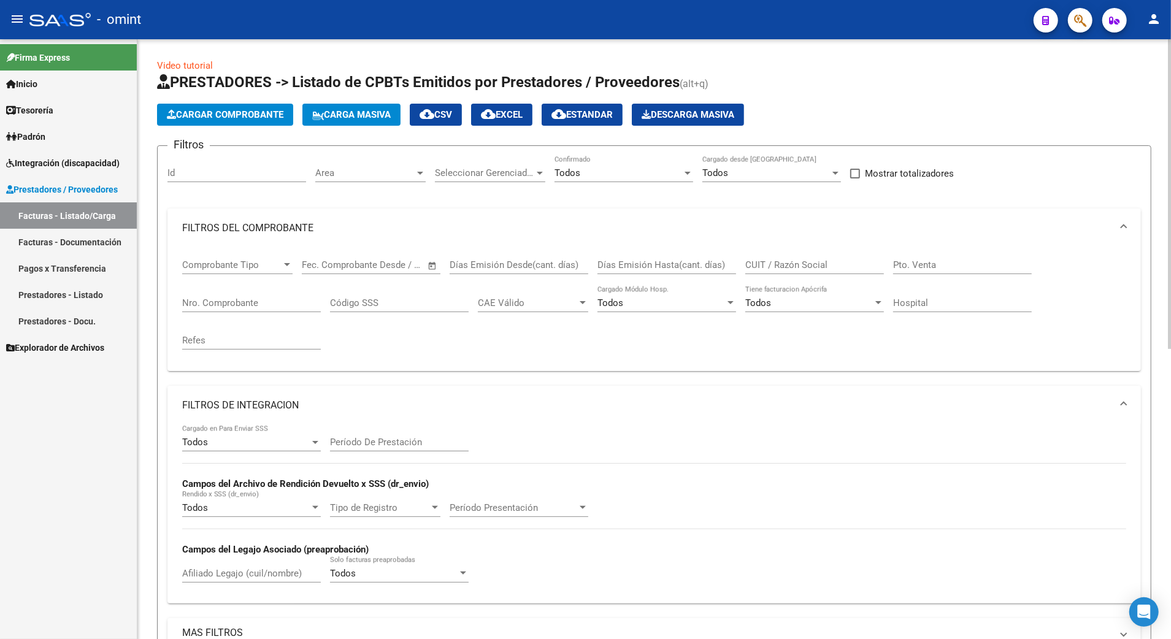
scroll to position [163, 0]
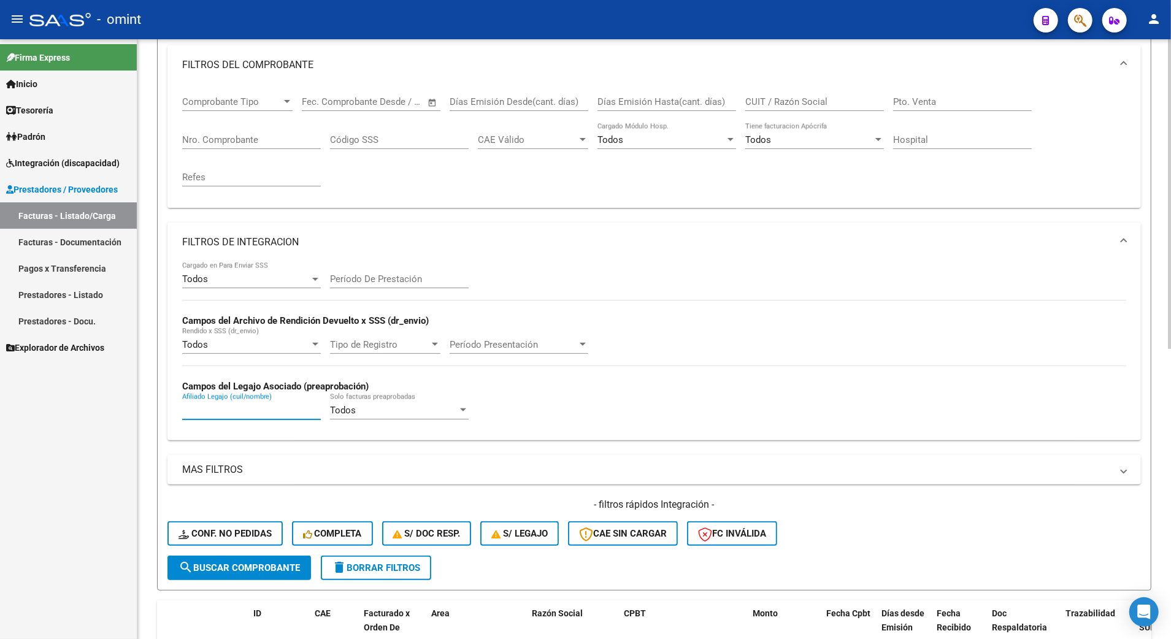
click at [254, 406] on input "Afiliado Legajo (cuil/nombre)" at bounding box center [251, 410] width 139 height 11
paste input "23502040979"
type input "23502040979"
click at [266, 575] on button "search Buscar Comprobante" at bounding box center [239, 568] width 144 height 25
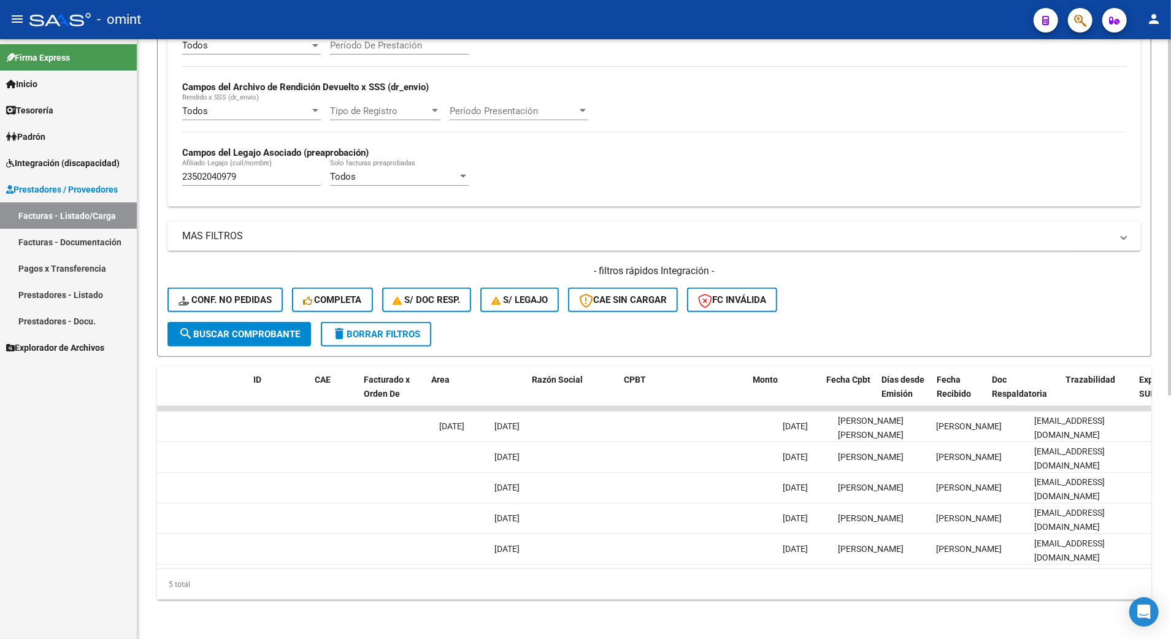
scroll to position [0, 0]
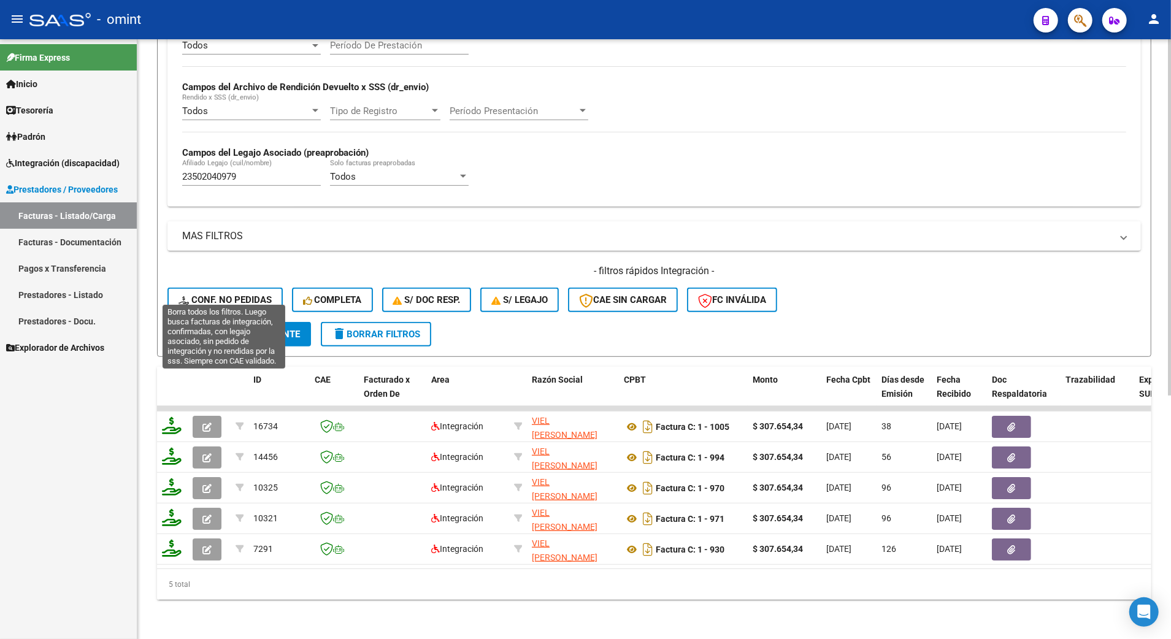
click at [229, 294] on span "Conf. no pedidas" at bounding box center [224, 299] width 93 height 11
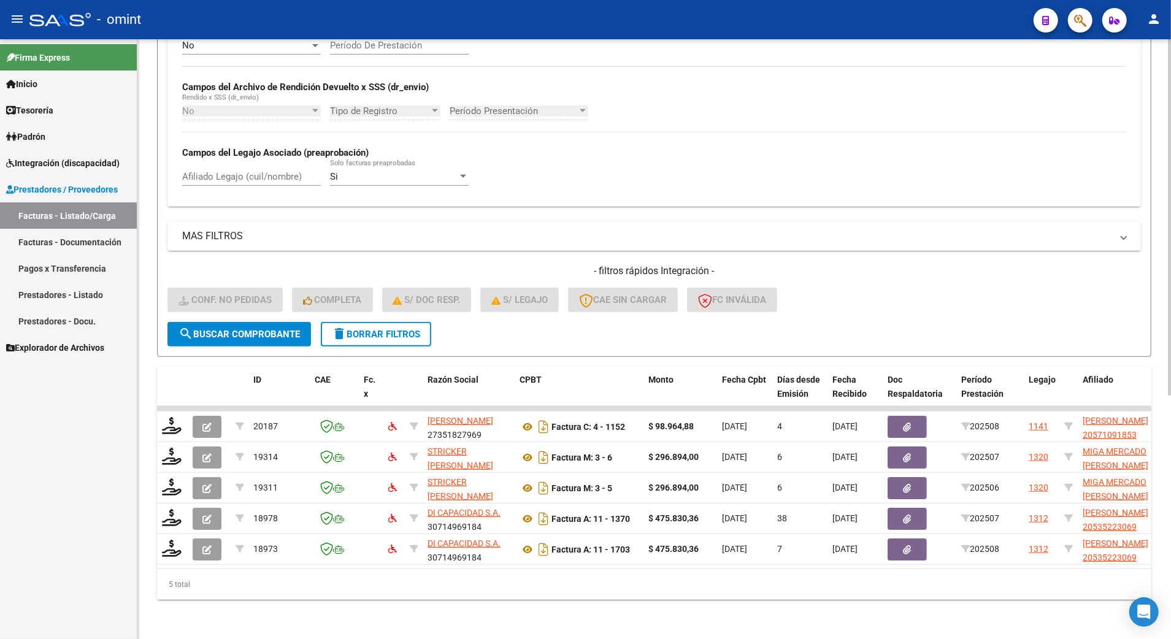
click at [381, 329] on span "delete Borrar Filtros" at bounding box center [376, 334] width 88 height 11
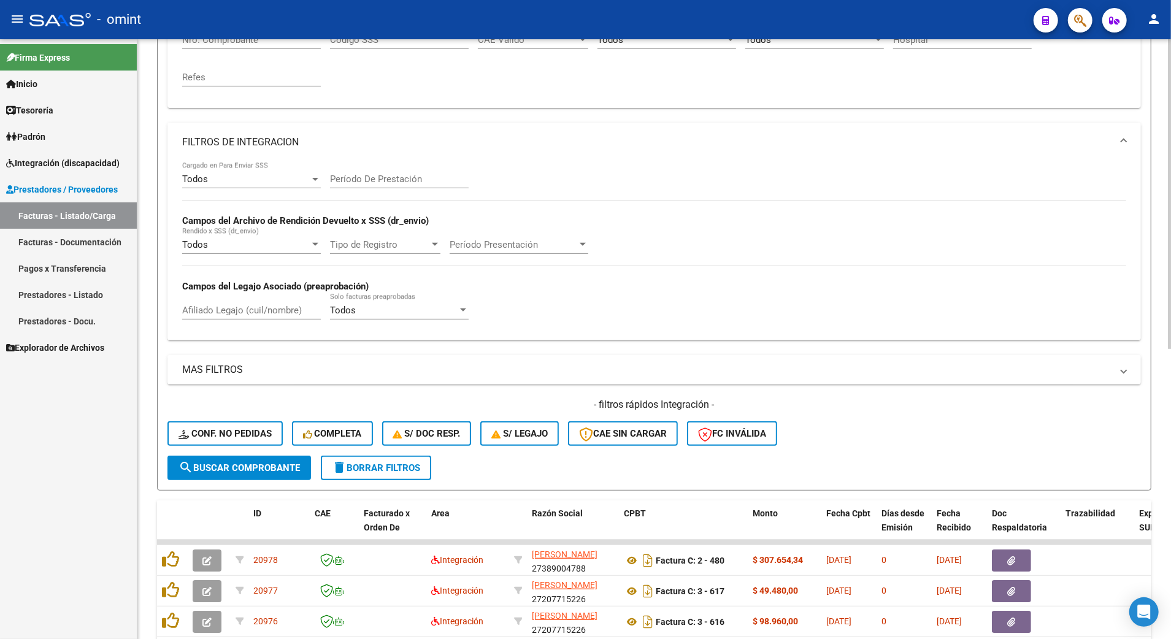
scroll to position [410, 0]
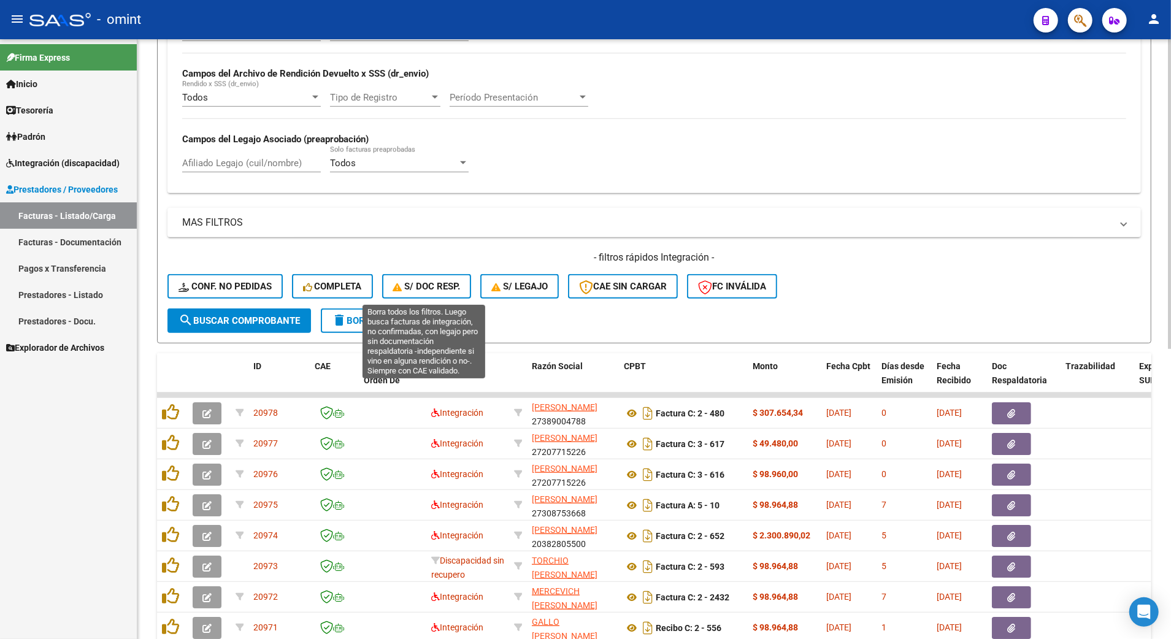
click at [429, 283] on span "S/ Doc Resp." at bounding box center [426, 286] width 67 height 11
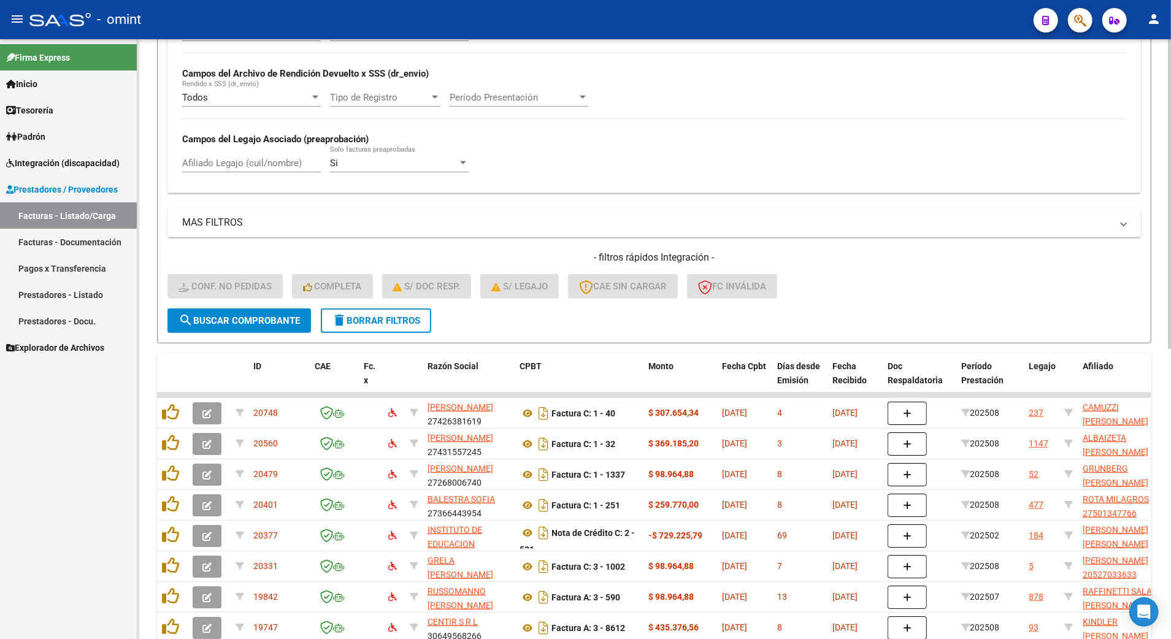
scroll to position [83, 0]
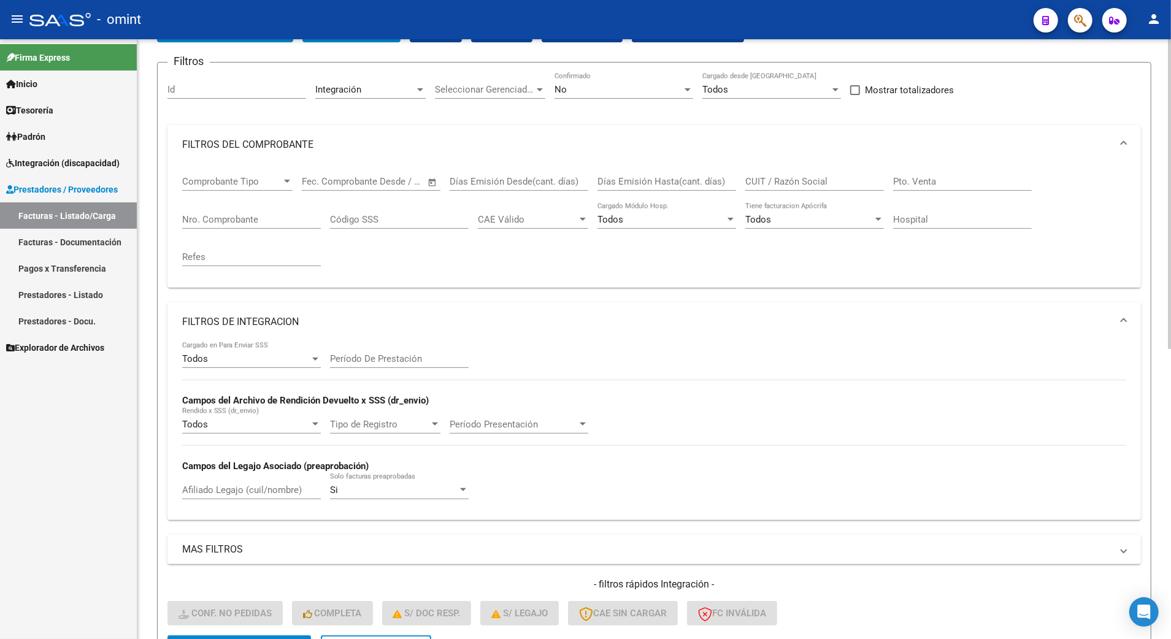
click at [217, 492] on input "Afiliado Legajo (cuil/nombre)" at bounding box center [251, 490] width 139 height 11
paste input "23502040979"
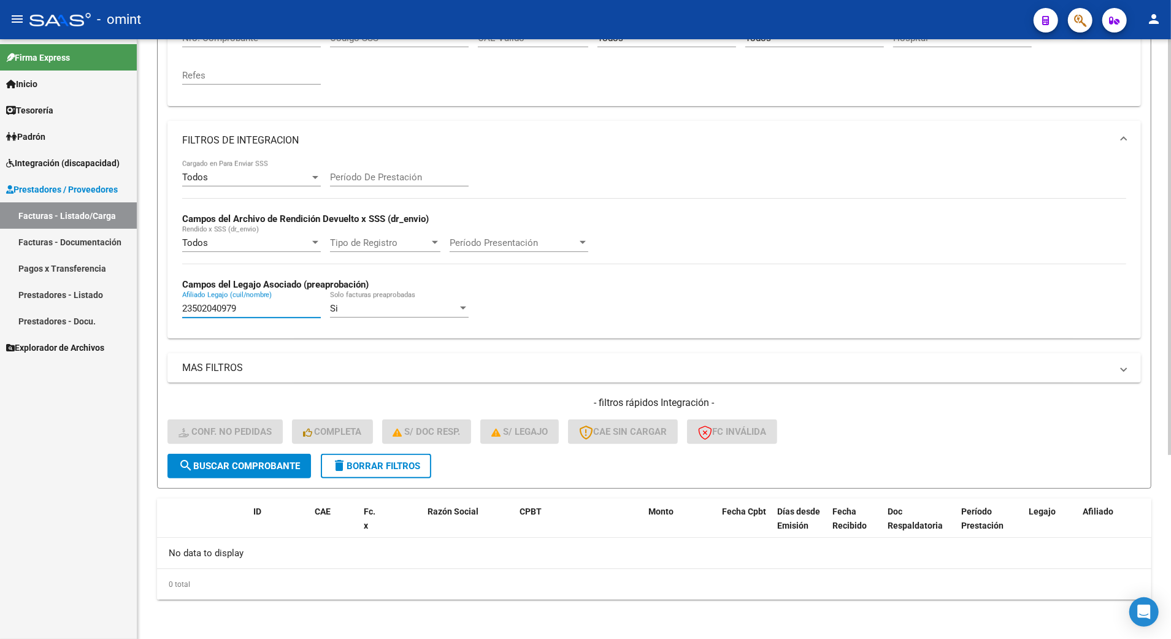
type input "23502040979"
click at [231, 461] on span "search Buscar Comprobante" at bounding box center [238, 466] width 121 height 11
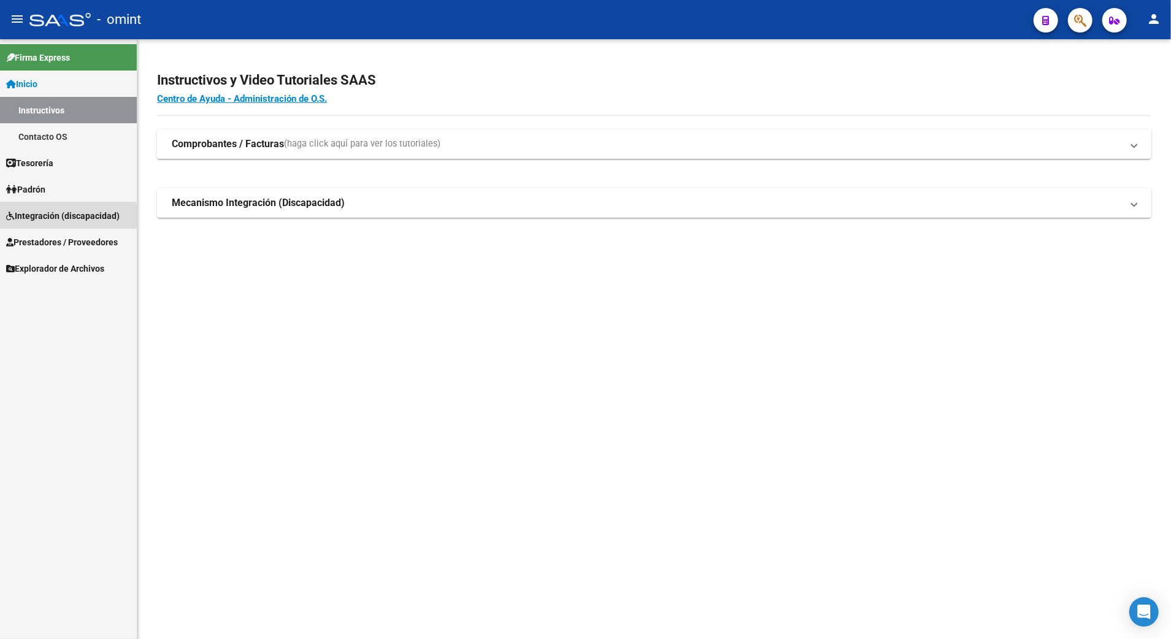
click at [35, 221] on span "Integración (discapacidad)" at bounding box center [62, 215] width 113 height 13
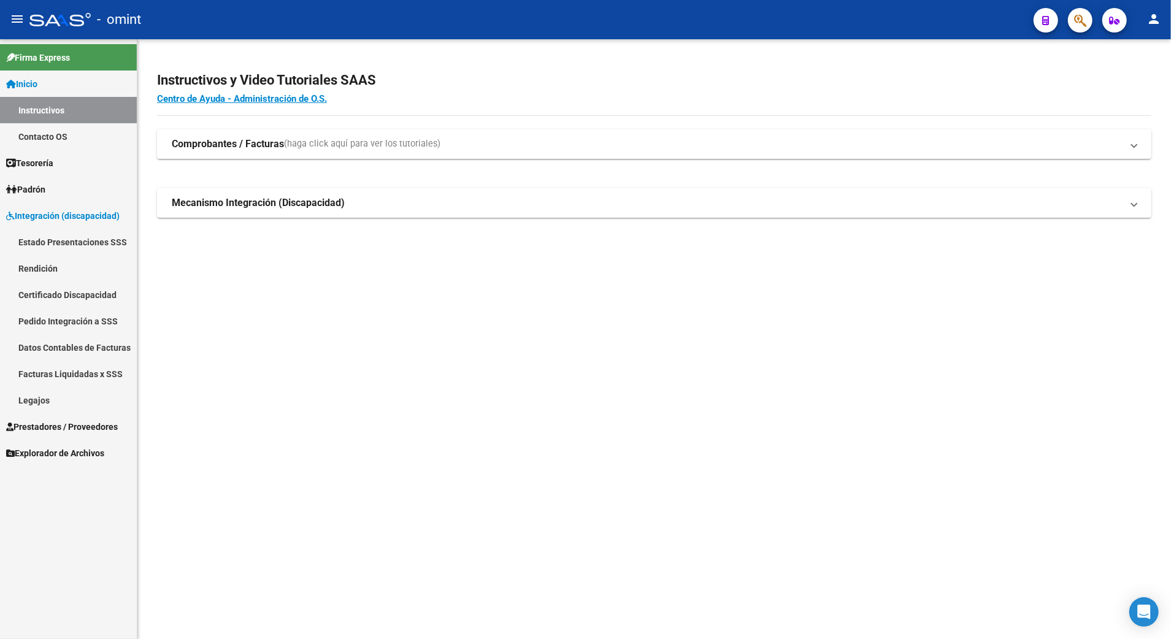
click at [64, 429] on span "Prestadores / Proveedores" at bounding box center [62, 426] width 112 height 13
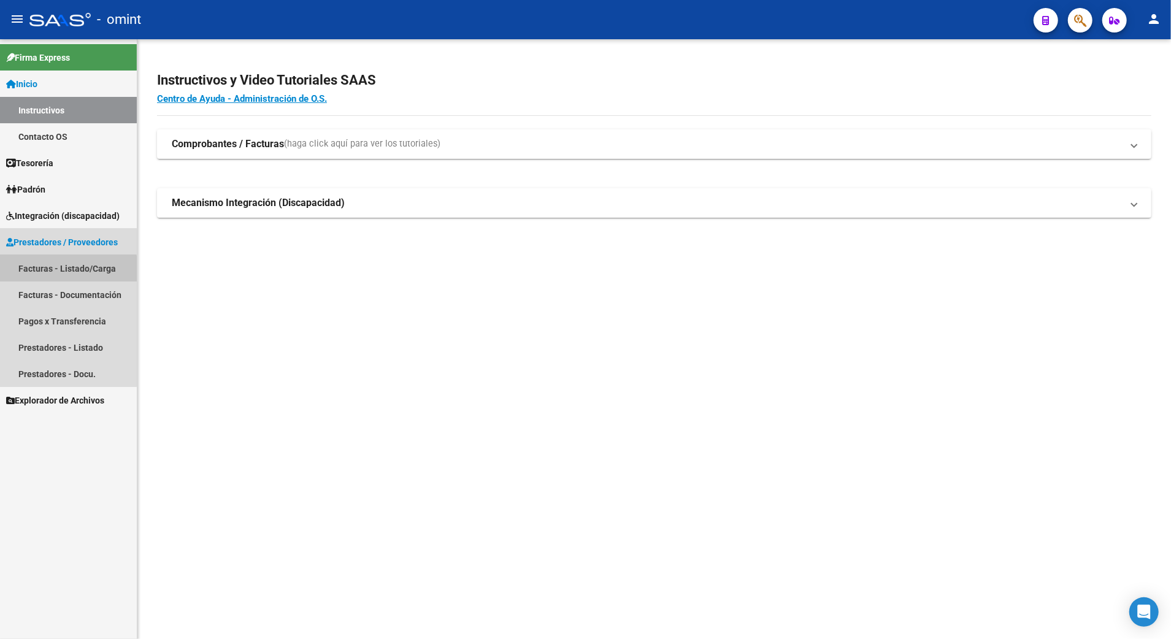
click at [57, 270] on link "Facturas - Listado/Carga" at bounding box center [68, 268] width 137 height 26
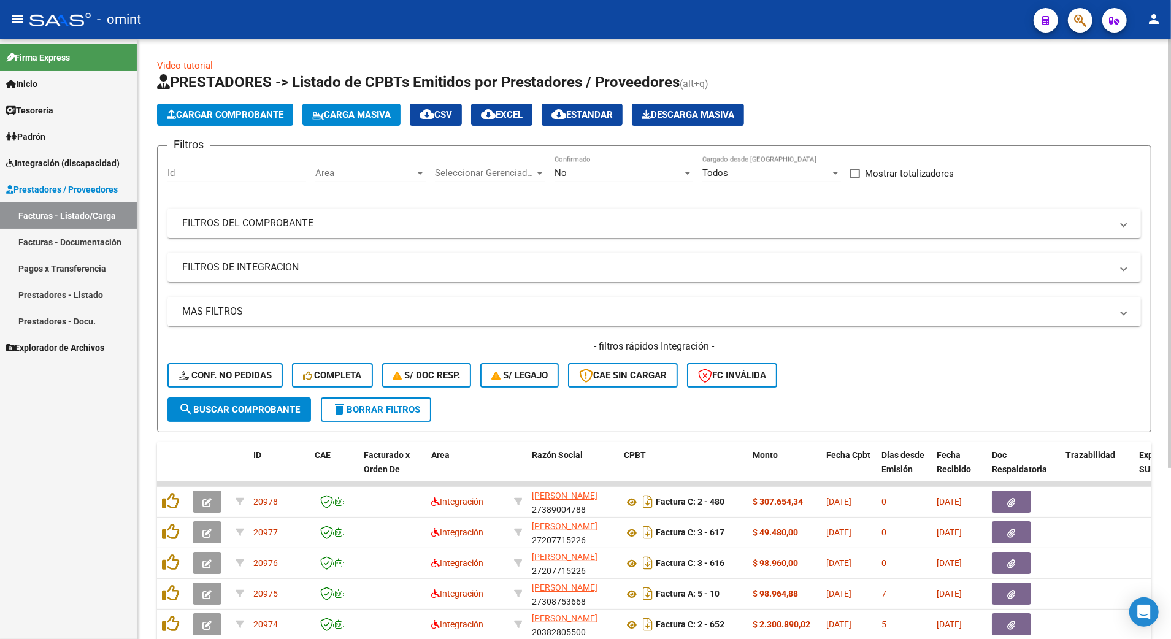
click at [570, 172] on div "No" at bounding box center [618, 172] width 128 height 11
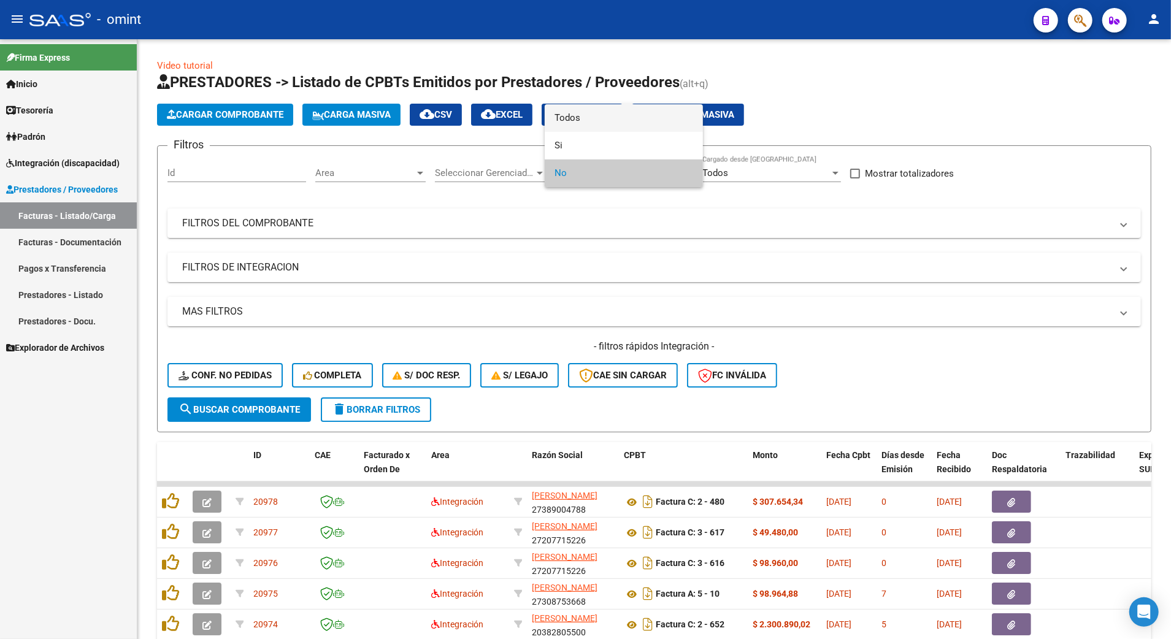
click at [562, 121] on span "Todos" at bounding box center [623, 118] width 139 height 28
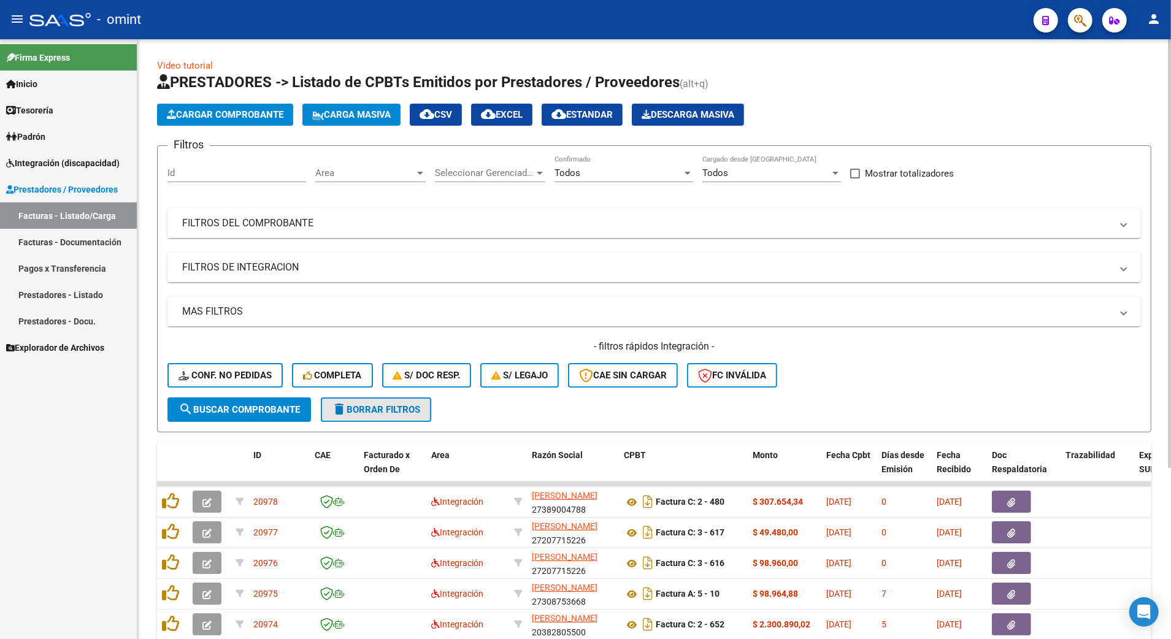
click at [373, 410] on span "delete Borrar Filtros" at bounding box center [376, 409] width 88 height 11
